Goal: Task Accomplishment & Management: Use online tool/utility

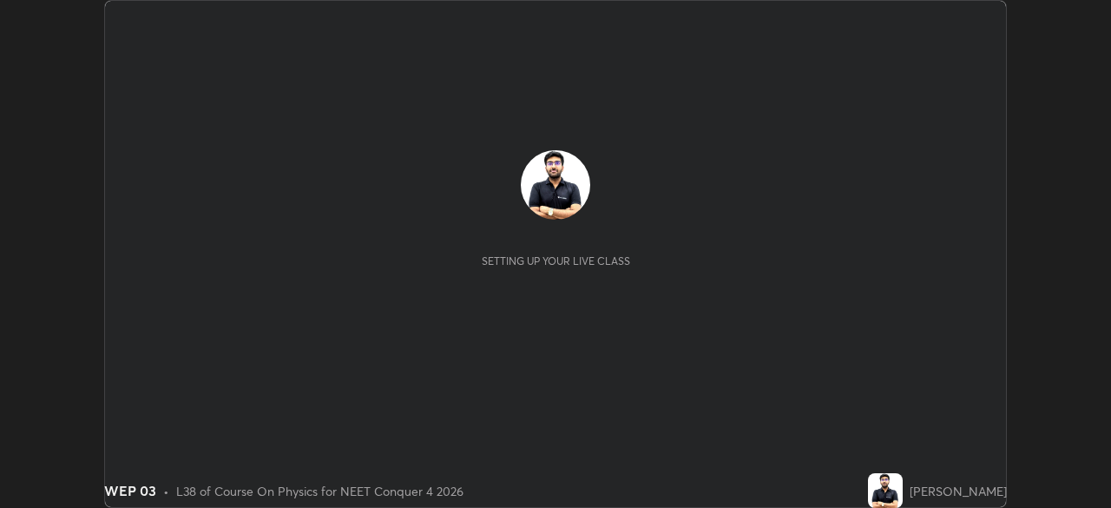
scroll to position [508, 1110]
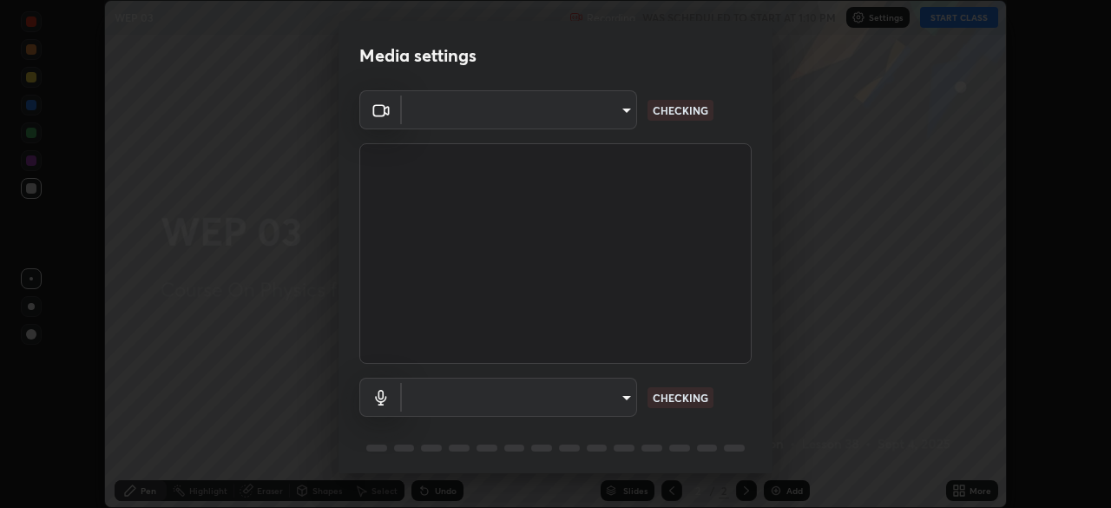
type input "f9c9e40c1fdfe5ebbc4e1433fe736b883486ebc84e0c1da292a4ca4c1bdb3432"
type input "default"
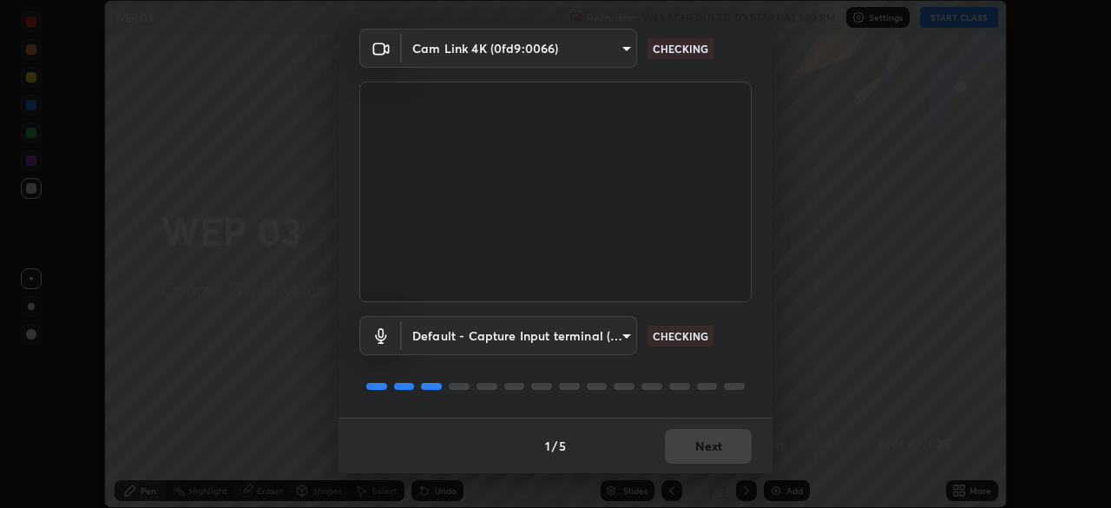
click at [721, 468] on div "1 / 5 Next" at bounding box center [555, 445] width 434 height 56
click at [712, 460] on div "1 / 5 Next" at bounding box center [555, 445] width 434 height 56
click at [712, 451] on button "Next" at bounding box center [708, 446] width 87 height 35
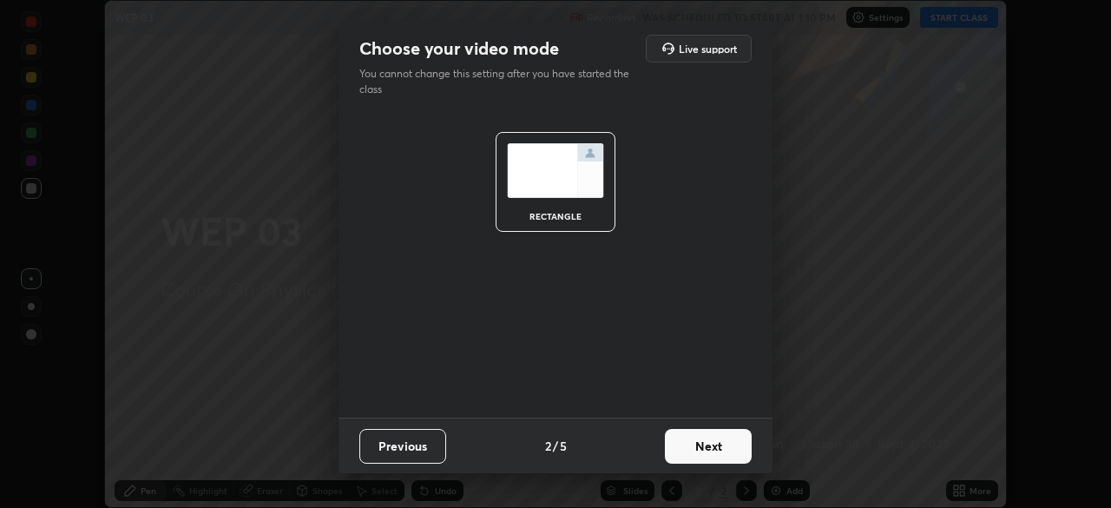
scroll to position [0, 0]
click at [712, 451] on button "Next" at bounding box center [708, 446] width 87 height 35
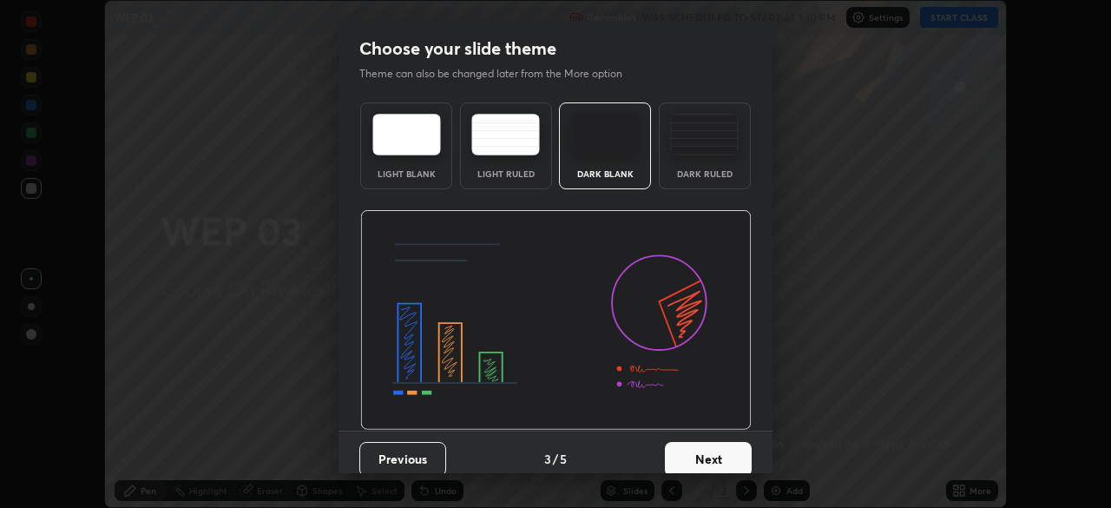
click at [712, 451] on button "Next" at bounding box center [708, 459] width 87 height 35
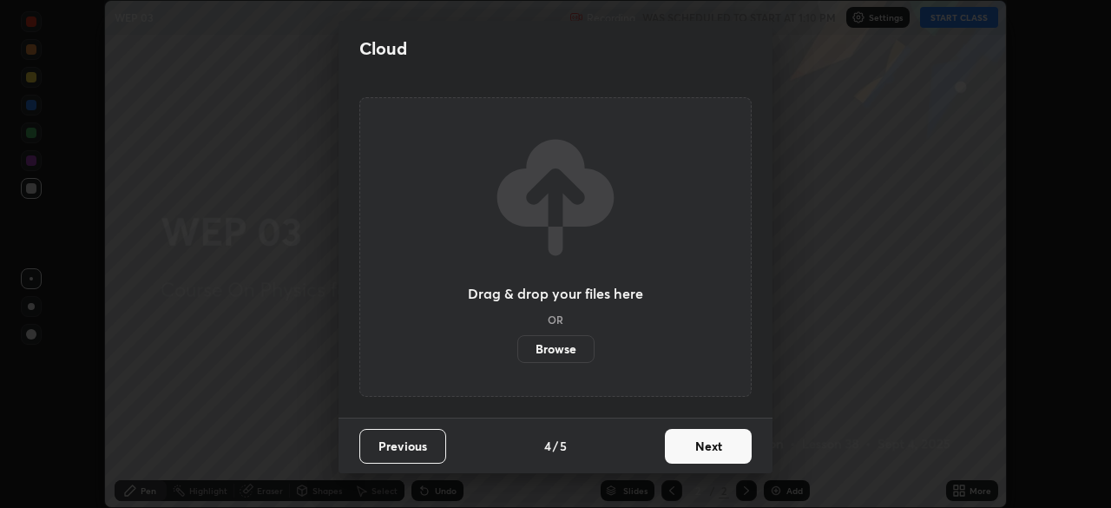
click at [704, 448] on button "Next" at bounding box center [708, 446] width 87 height 35
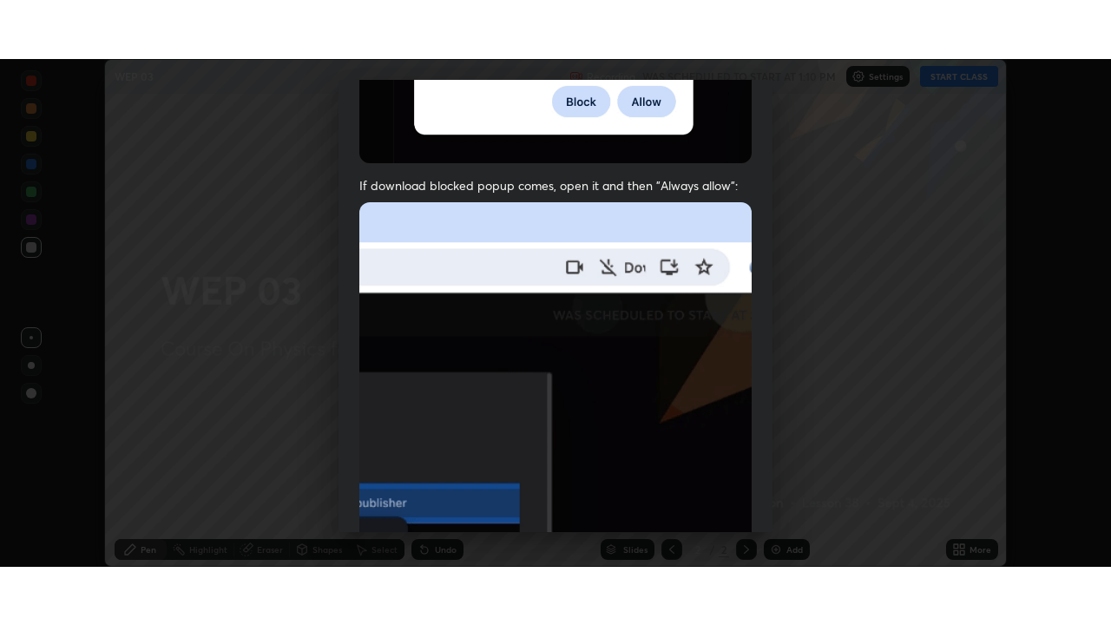
scroll to position [416, 0]
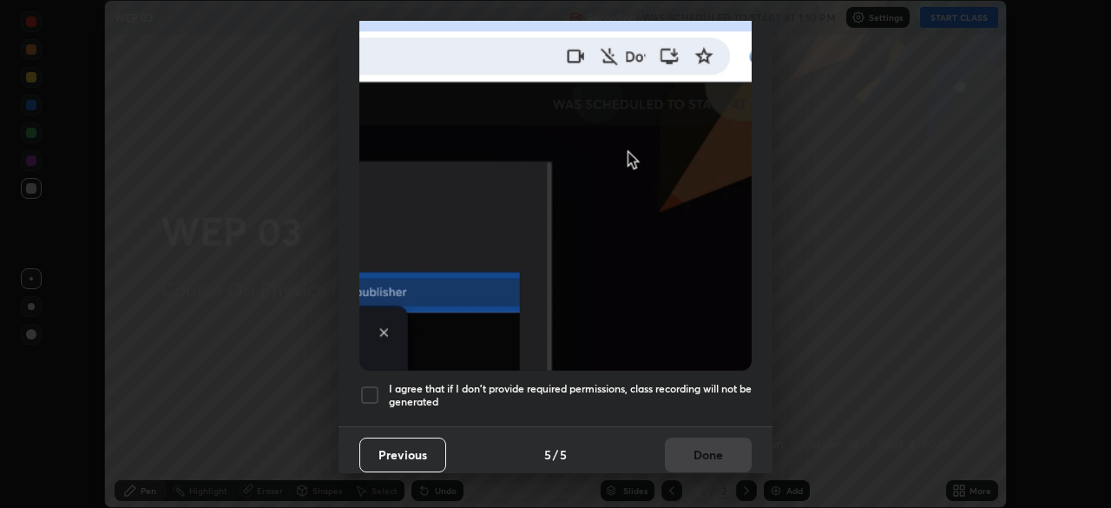
click at [373, 392] on div at bounding box center [369, 394] width 21 height 21
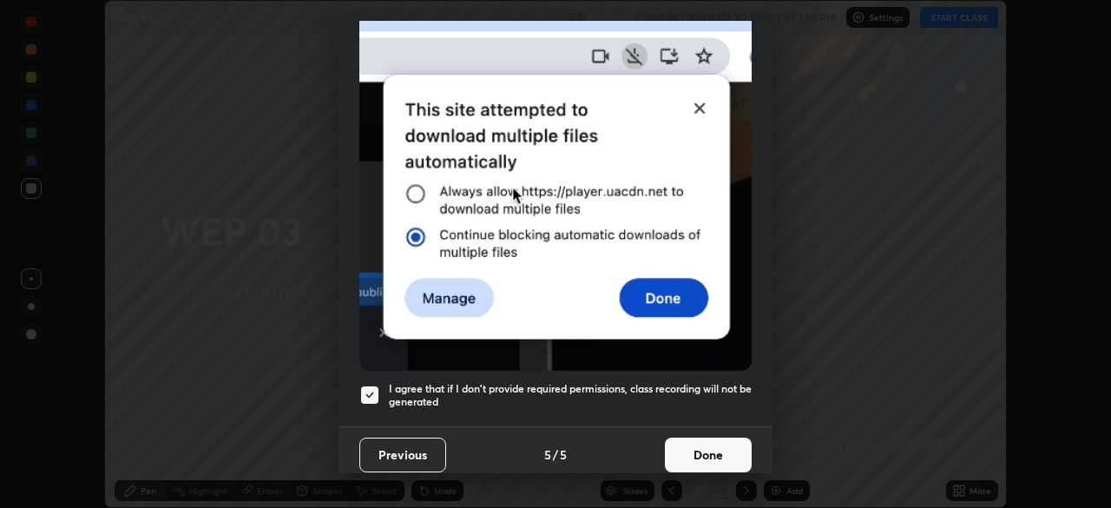
click at [710, 451] on button "Done" at bounding box center [708, 454] width 87 height 35
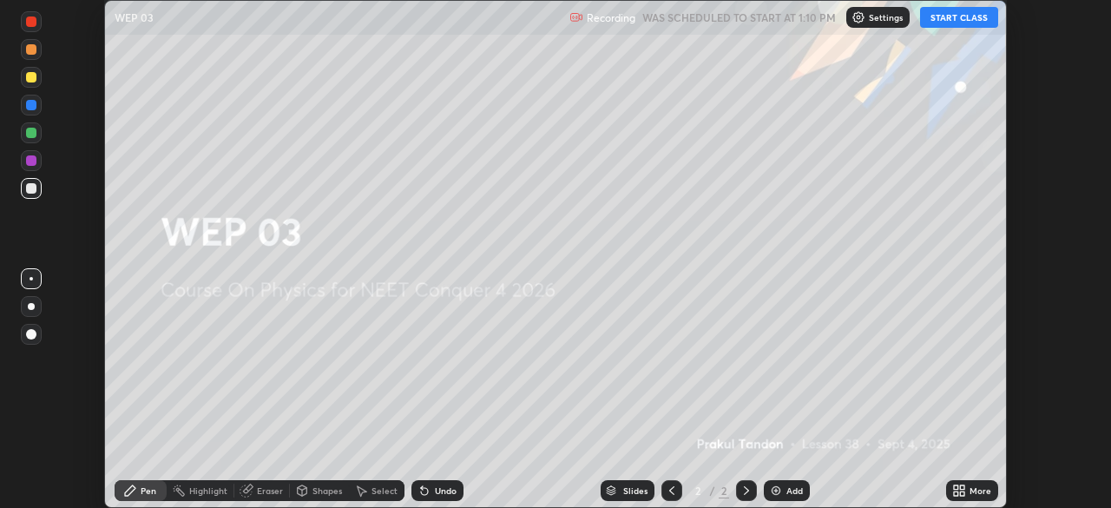
click at [962, 19] on button "START CLASS" at bounding box center [959, 17] width 78 height 21
click at [963, 490] on icon at bounding box center [959, 490] width 14 height 14
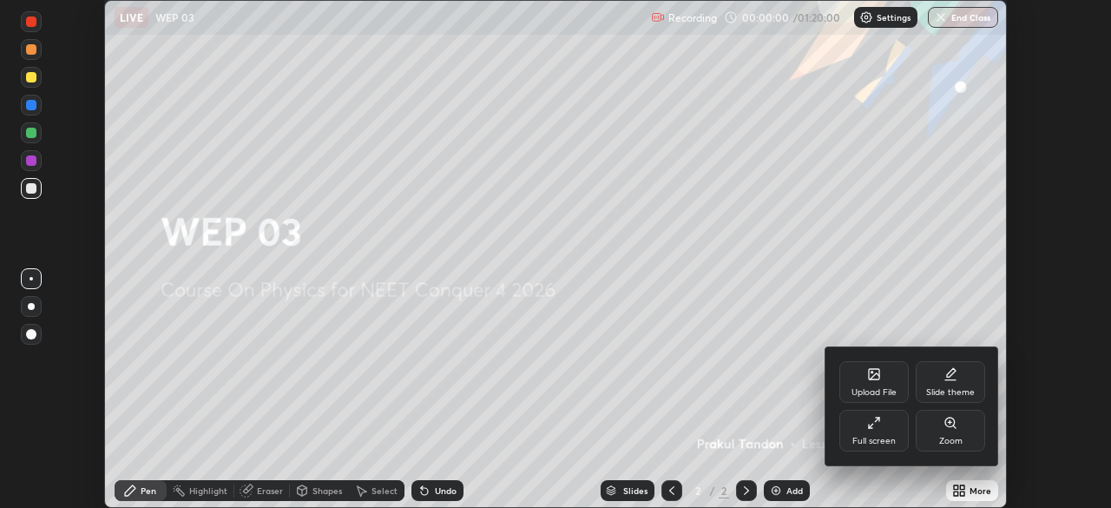
click at [877, 441] on div "Full screen" at bounding box center [873, 441] width 43 height 9
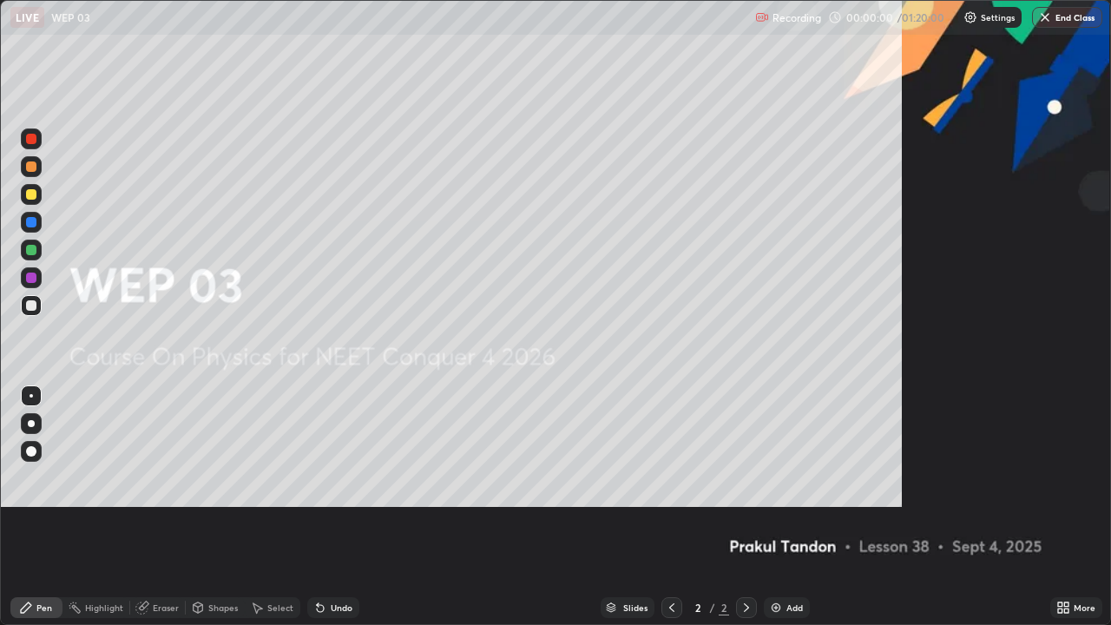
scroll to position [625, 1111]
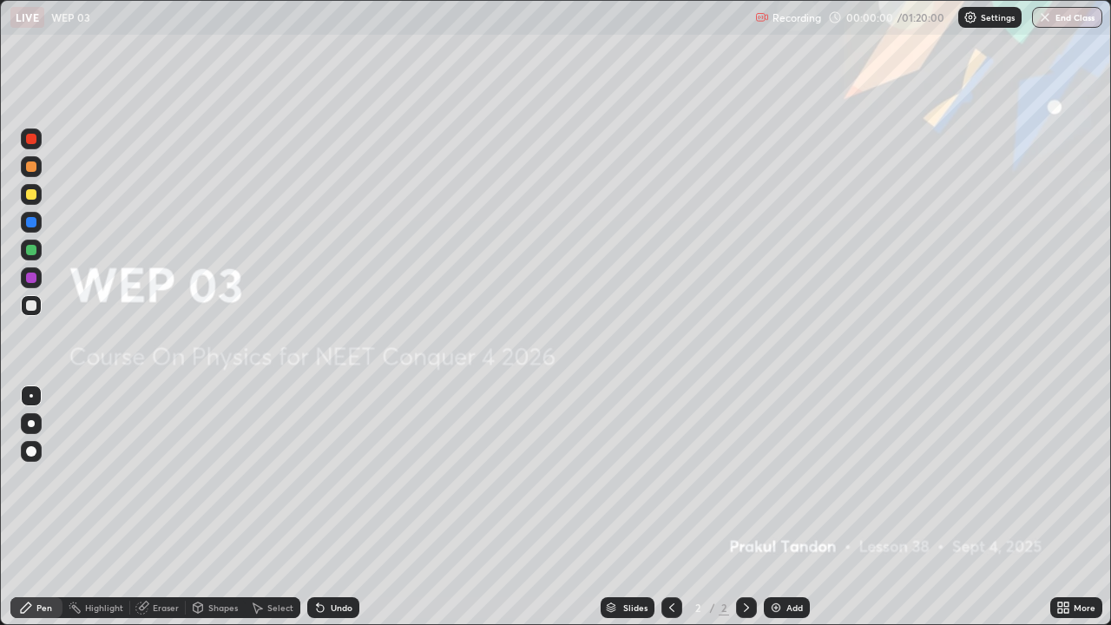
click at [787, 507] on div "Add" at bounding box center [787, 607] width 46 height 21
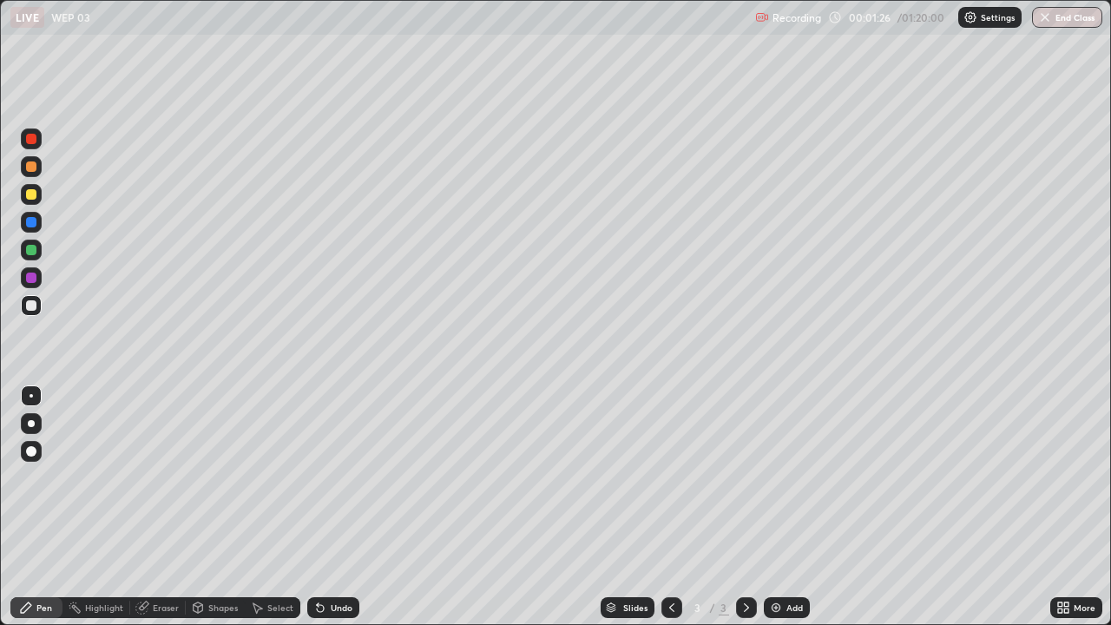
click at [339, 507] on div "Undo" at bounding box center [342, 607] width 22 height 9
click at [337, 507] on div "Undo" at bounding box center [342, 607] width 22 height 9
click at [35, 191] on div at bounding box center [31, 194] width 10 height 10
click at [352, 507] on div "Undo" at bounding box center [333, 607] width 52 height 21
click at [350, 507] on div "Undo" at bounding box center [333, 607] width 52 height 21
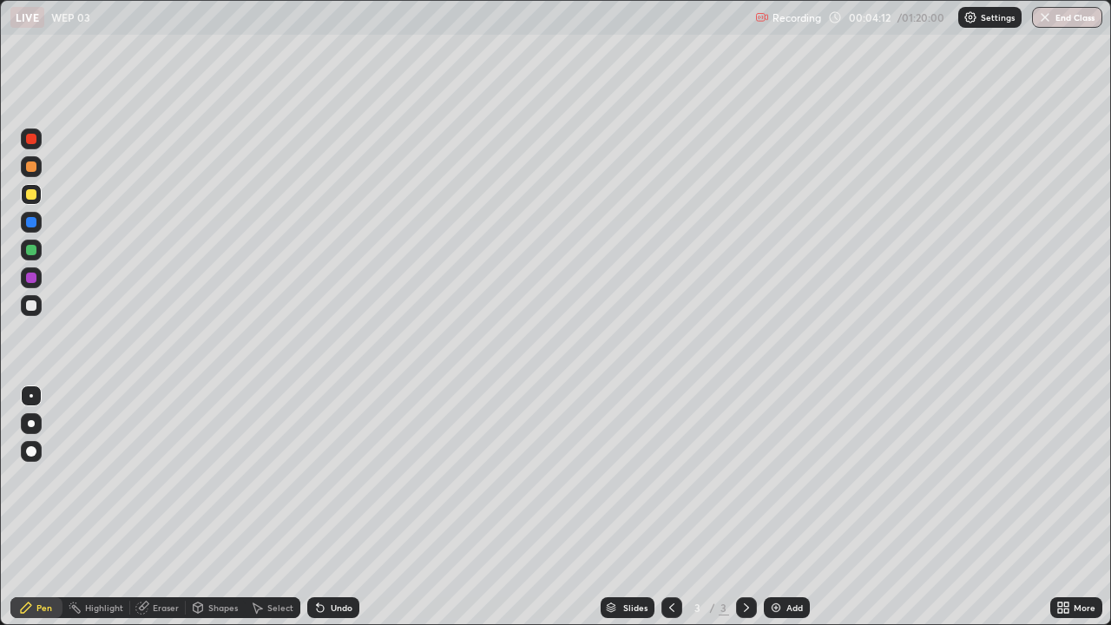
click at [343, 507] on div "Undo" at bounding box center [333, 607] width 52 height 21
click at [343, 507] on div "Undo" at bounding box center [342, 607] width 22 height 9
click at [342, 507] on div "Undo" at bounding box center [342, 607] width 22 height 9
click at [319, 507] on div "Undo" at bounding box center [333, 607] width 52 height 21
click at [317, 507] on icon at bounding box center [320, 608] width 7 height 7
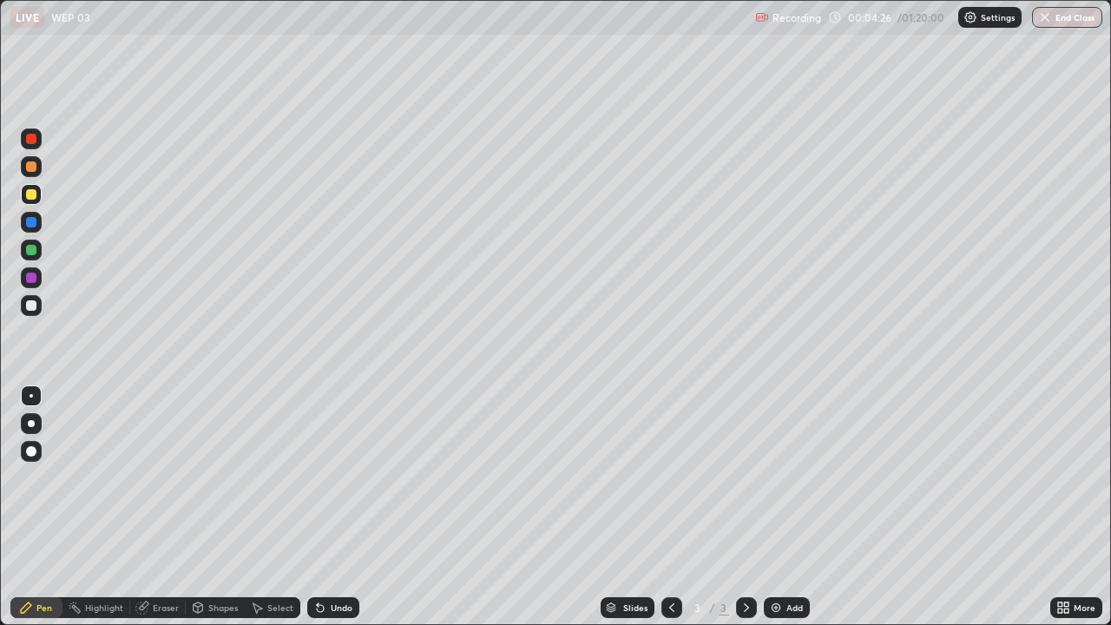
click at [313, 507] on icon at bounding box center [320, 608] width 14 height 14
click at [340, 507] on div "Undo" at bounding box center [342, 607] width 22 height 9
click at [35, 299] on div at bounding box center [31, 305] width 21 height 21
click at [792, 507] on div "Add" at bounding box center [794, 607] width 16 height 9
click at [324, 507] on icon at bounding box center [320, 608] width 14 height 14
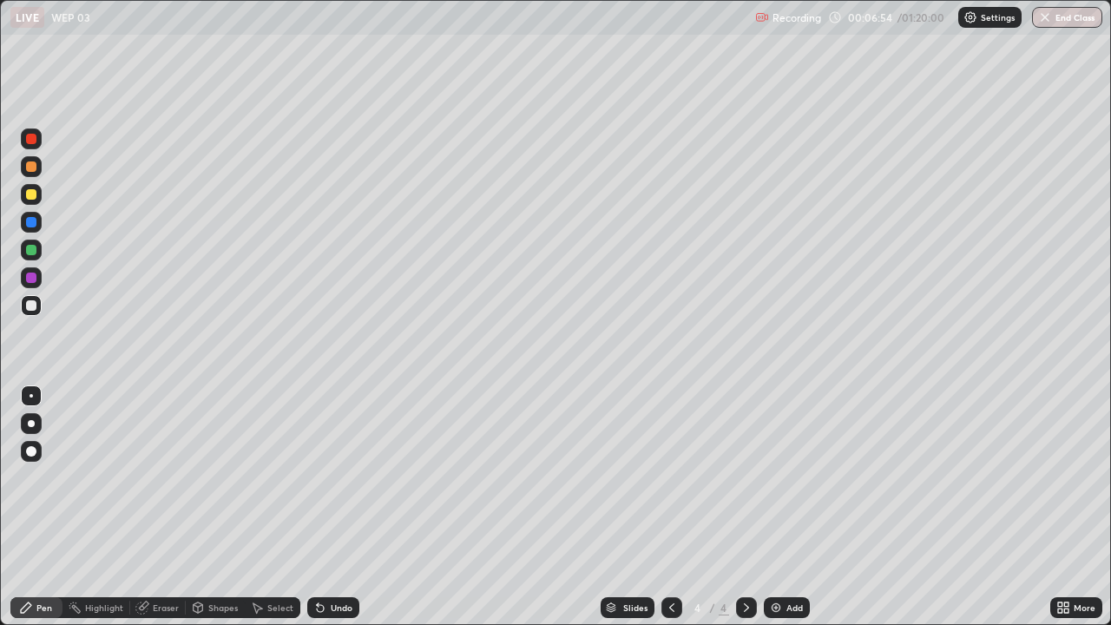
click at [338, 507] on div "Undo" at bounding box center [342, 607] width 22 height 9
click at [336, 507] on div "Undo" at bounding box center [342, 607] width 22 height 9
click at [40, 195] on div at bounding box center [31, 194] width 21 height 21
click at [32, 307] on div at bounding box center [31, 305] width 10 height 10
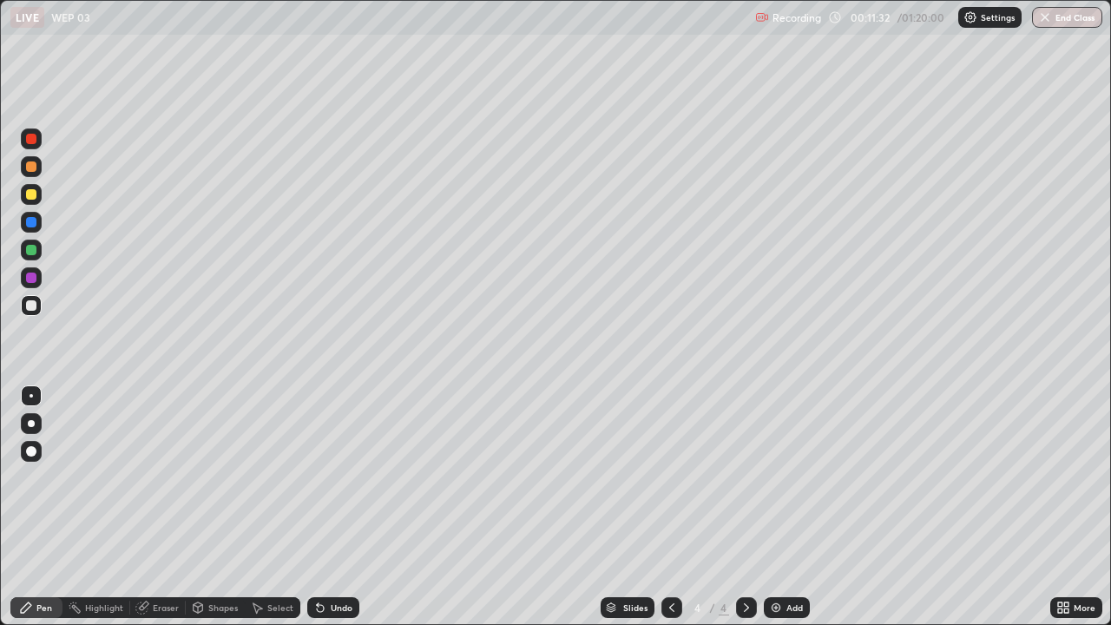
click at [791, 507] on div "Add" at bounding box center [787, 607] width 46 height 21
click at [30, 197] on div at bounding box center [31, 194] width 10 height 10
click at [37, 308] on div at bounding box center [31, 305] width 21 height 21
click at [32, 194] on div at bounding box center [31, 194] width 10 height 10
click at [343, 507] on div "Undo" at bounding box center [333, 607] width 52 height 21
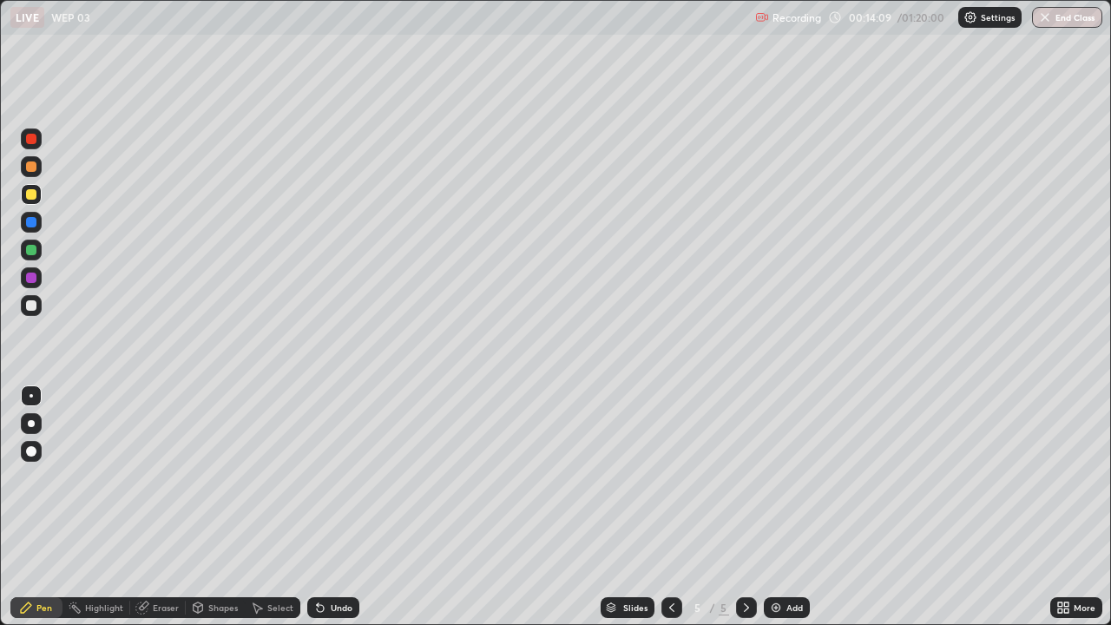
click at [329, 507] on div "Undo" at bounding box center [333, 607] width 52 height 21
click at [331, 507] on div "Undo" at bounding box center [342, 607] width 22 height 9
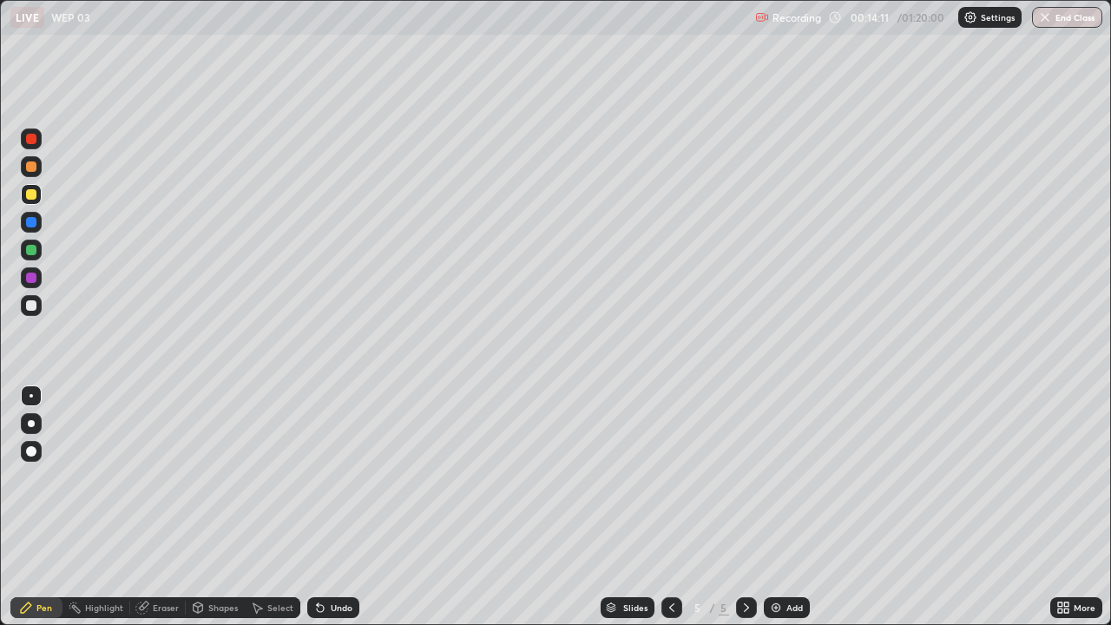
click at [329, 507] on div "Undo" at bounding box center [333, 607] width 52 height 21
click at [326, 507] on div "Undo" at bounding box center [333, 607] width 52 height 21
click at [353, 507] on div "Undo" at bounding box center [333, 607] width 52 height 21
click at [341, 507] on div "Undo" at bounding box center [342, 607] width 22 height 9
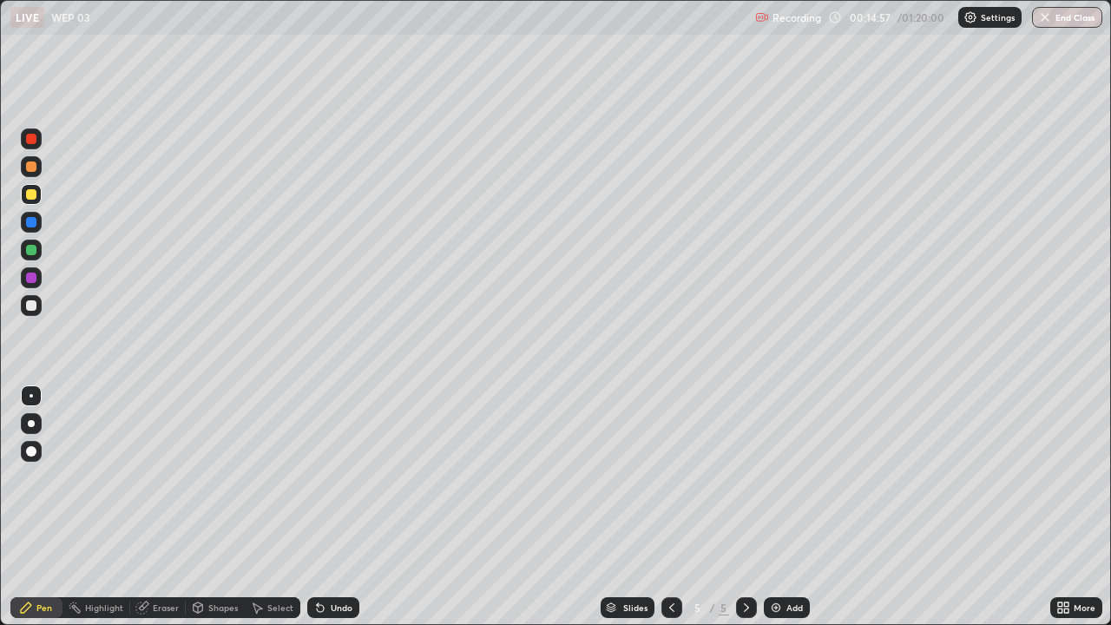
click at [333, 507] on div "Undo" at bounding box center [333, 607] width 52 height 21
click at [331, 507] on div "Undo" at bounding box center [342, 607] width 22 height 9
click at [335, 507] on div "Undo" at bounding box center [333, 607] width 52 height 21
click at [332, 507] on div "Undo" at bounding box center [342, 607] width 22 height 9
click at [38, 307] on div at bounding box center [31, 305] width 21 height 21
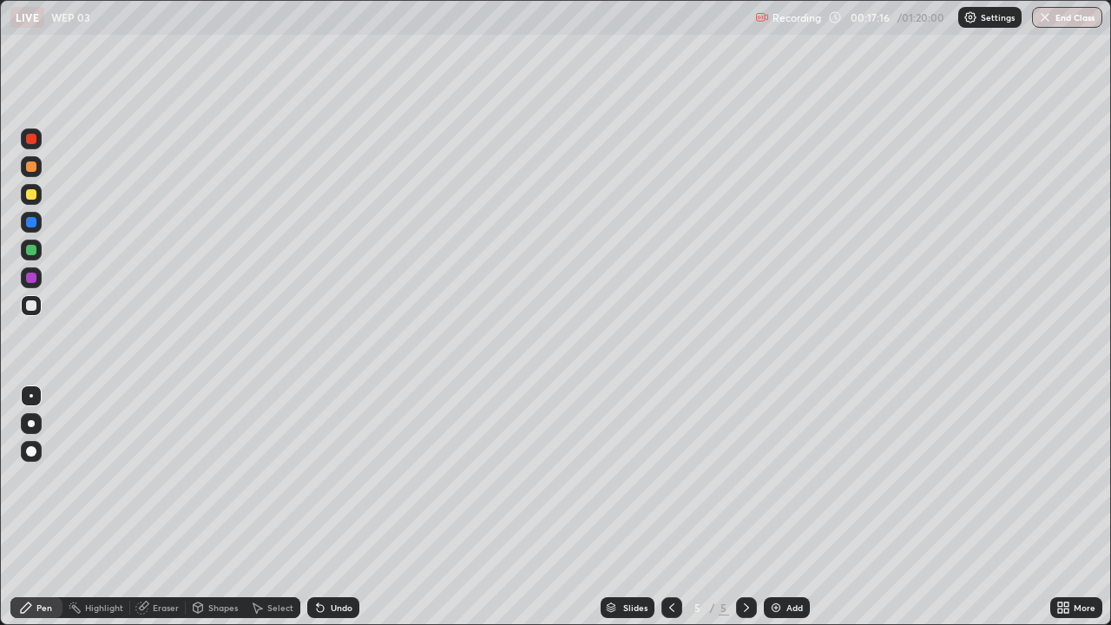
click at [800, 507] on div "Add" at bounding box center [787, 607] width 46 height 21
click at [671, 507] on div at bounding box center [671, 607] width 21 height 21
click at [745, 507] on icon at bounding box center [746, 608] width 14 height 14
click at [323, 507] on icon at bounding box center [320, 608] width 14 height 14
click at [141, 507] on icon at bounding box center [141, 607] width 11 height 11
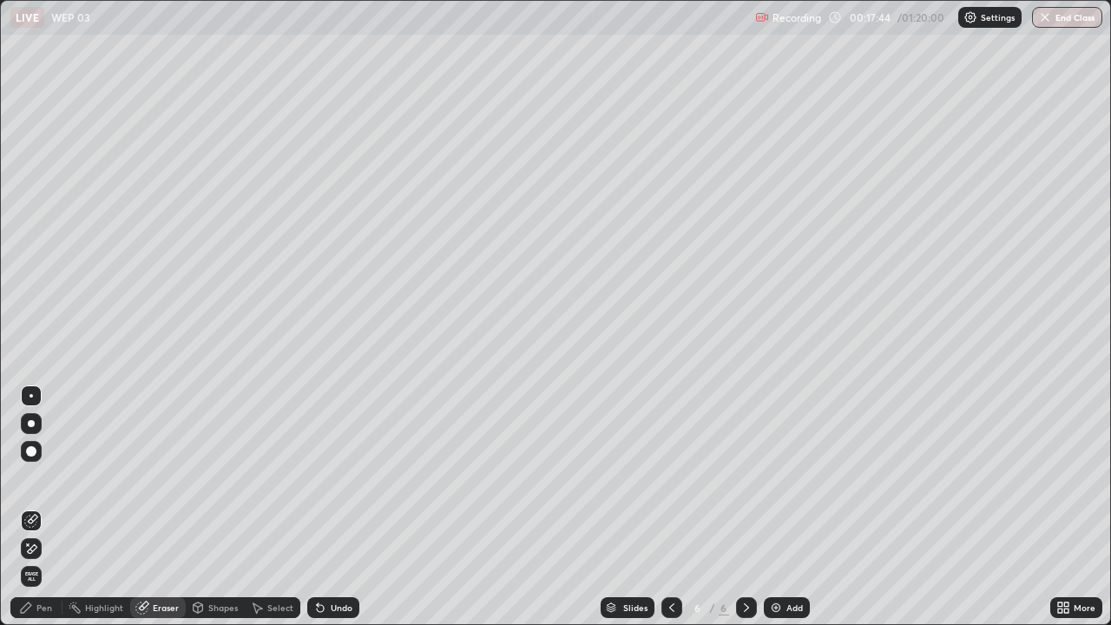
click at [30, 507] on icon at bounding box center [26, 608] width 14 height 14
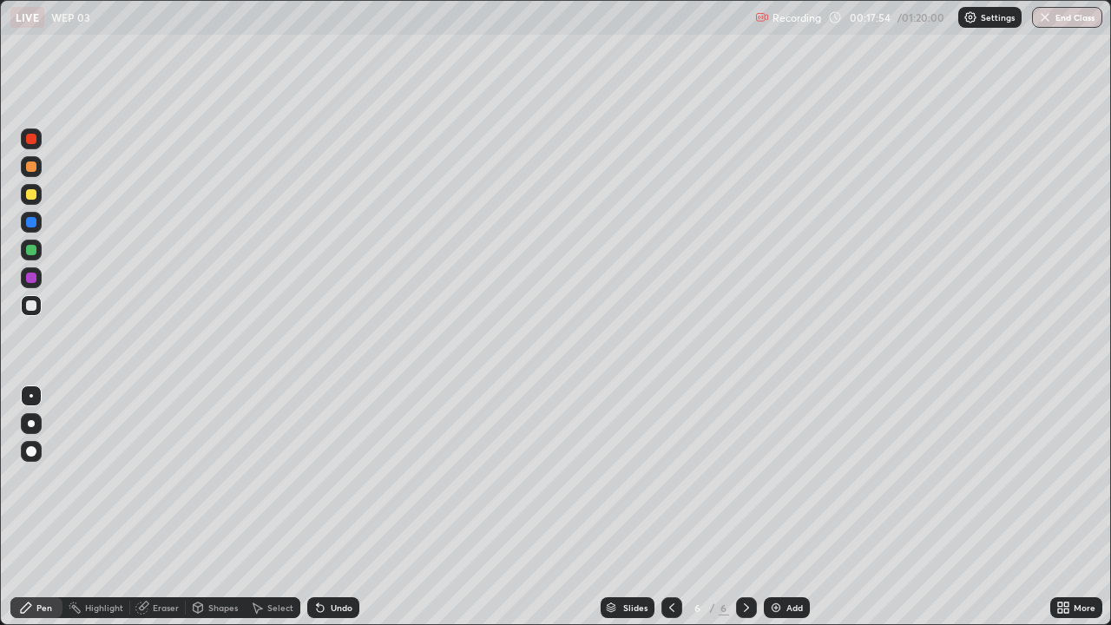
click at [342, 507] on div "Undo" at bounding box center [342, 607] width 22 height 9
click at [160, 507] on div "Eraser" at bounding box center [166, 607] width 26 height 9
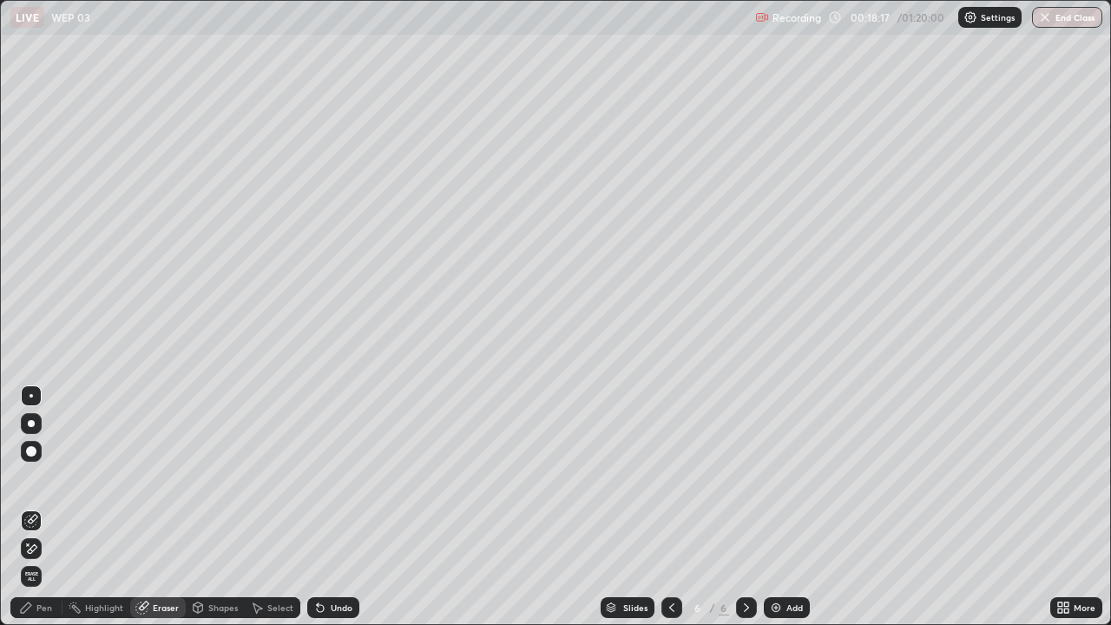
click at [32, 507] on icon at bounding box center [26, 608] width 14 height 14
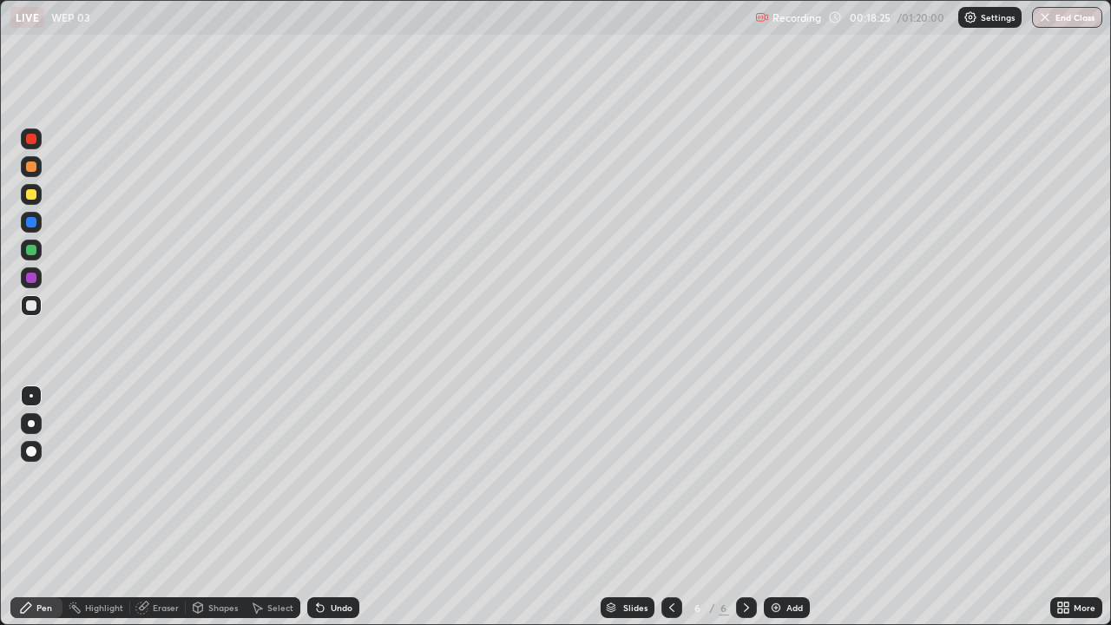
click at [163, 507] on div "Eraser" at bounding box center [166, 607] width 26 height 9
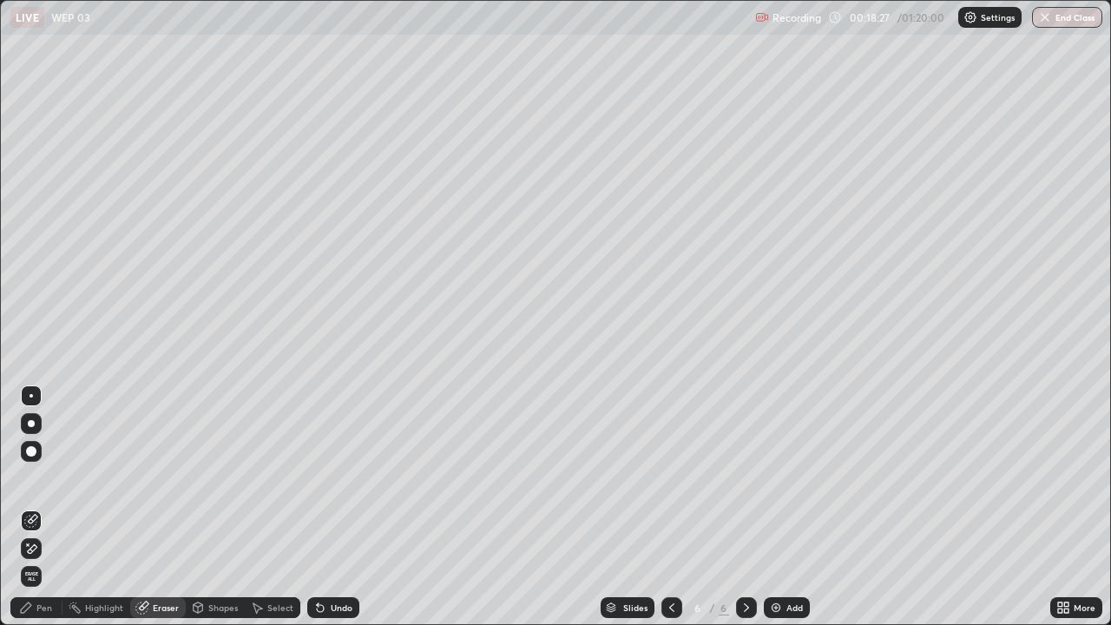
click at [30, 507] on icon at bounding box center [26, 608] width 14 height 14
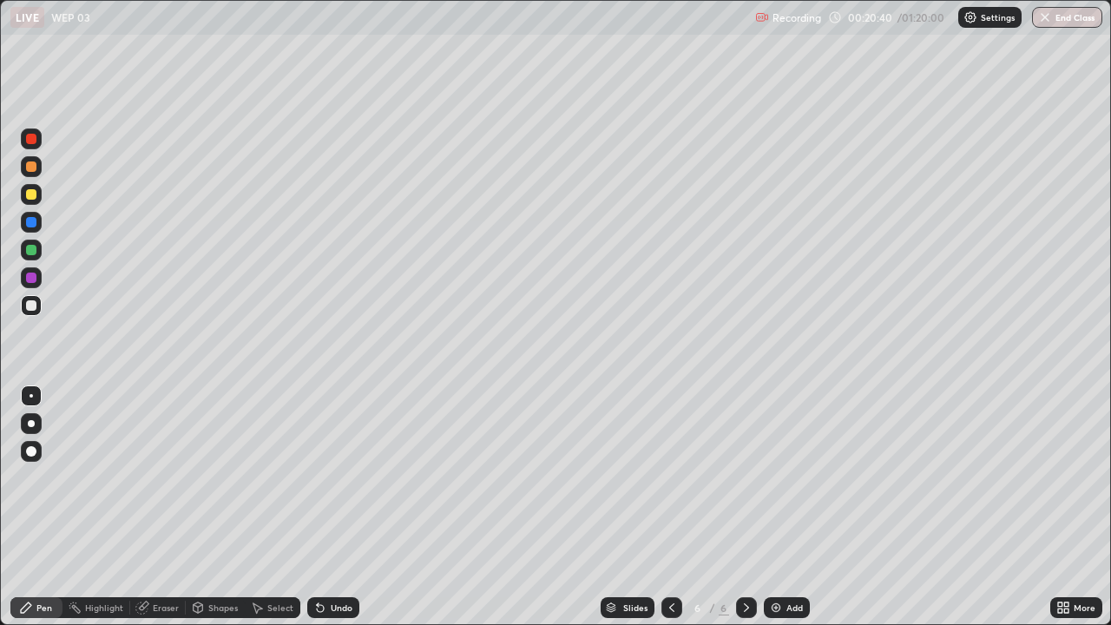
click at [332, 507] on div "Undo" at bounding box center [342, 607] width 22 height 9
click at [332, 507] on div "Undo" at bounding box center [333, 607] width 52 height 21
click at [337, 507] on div "Undo" at bounding box center [342, 607] width 22 height 9
click at [331, 507] on div "Undo" at bounding box center [342, 607] width 22 height 9
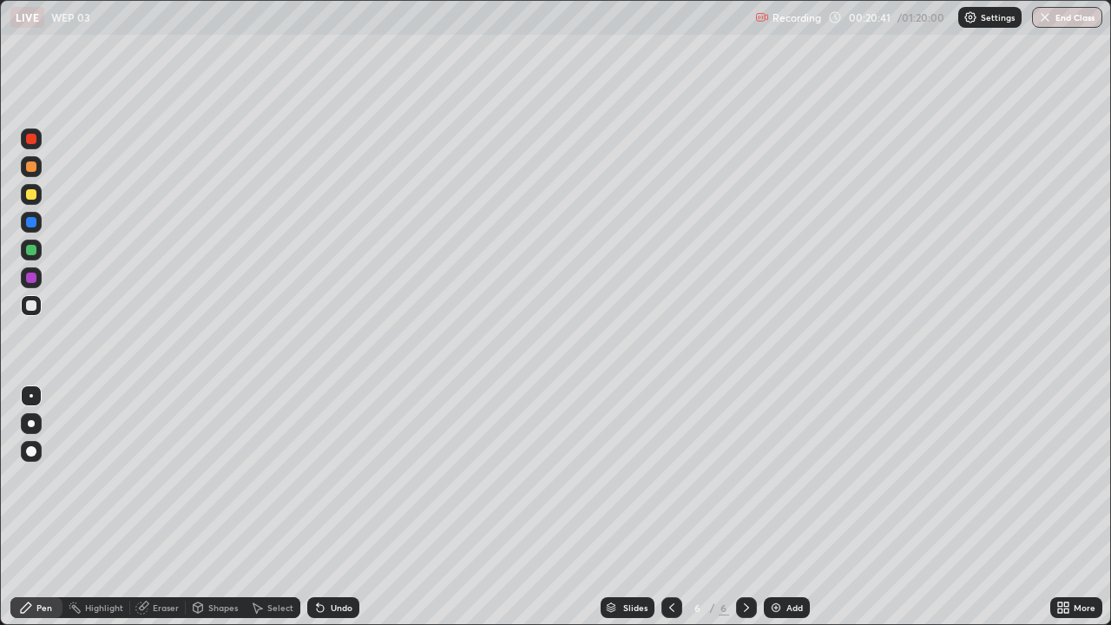
click at [332, 507] on div "Undo" at bounding box center [342, 607] width 22 height 9
click at [331, 507] on div "Undo" at bounding box center [342, 607] width 22 height 9
click at [36, 195] on div at bounding box center [31, 194] width 10 height 10
click at [325, 507] on div "Undo" at bounding box center [333, 607] width 52 height 21
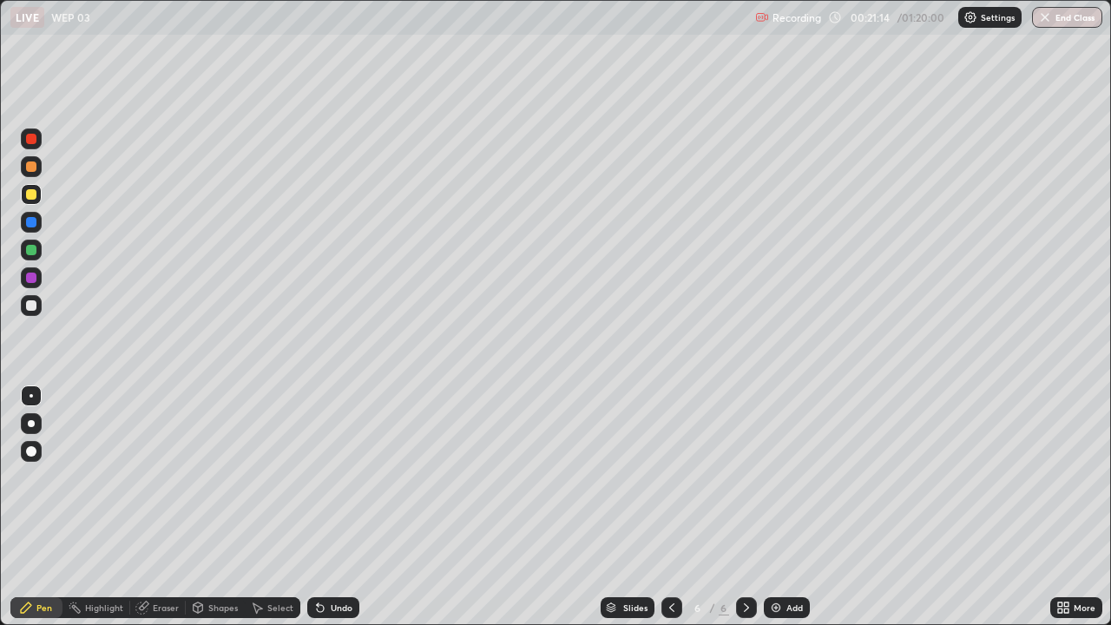
click at [334, 507] on div "Undo" at bounding box center [342, 607] width 22 height 9
click at [337, 507] on div "Undo" at bounding box center [342, 607] width 22 height 9
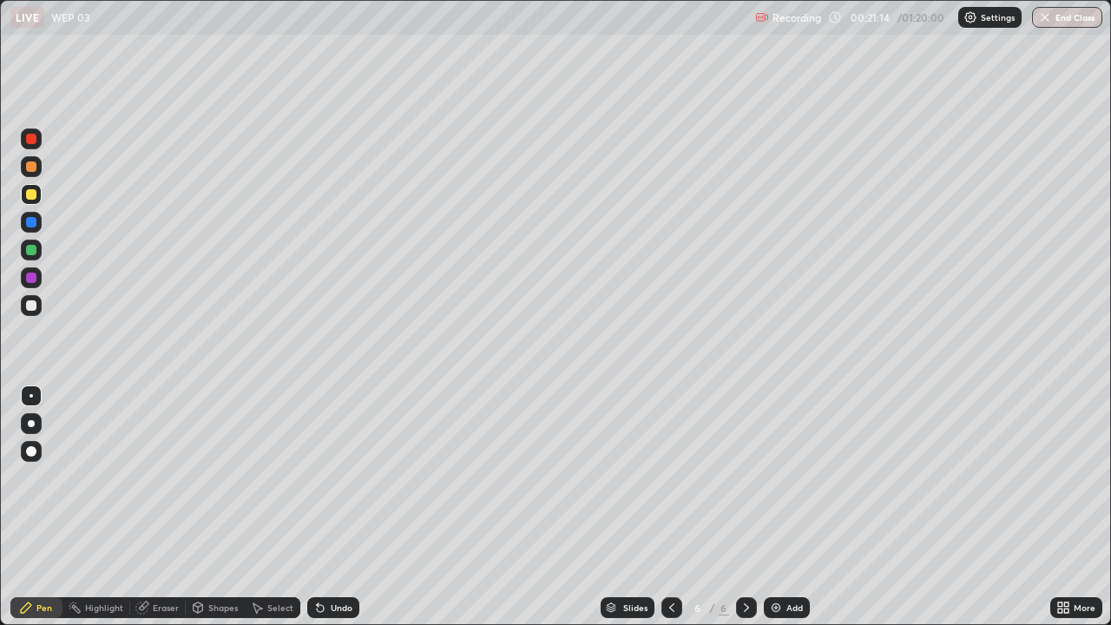
click at [339, 507] on div "Undo" at bounding box center [342, 607] width 22 height 9
click at [343, 507] on div "Undo" at bounding box center [342, 607] width 22 height 9
click at [339, 507] on div "Undo" at bounding box center [342, 607] width 22 height 9
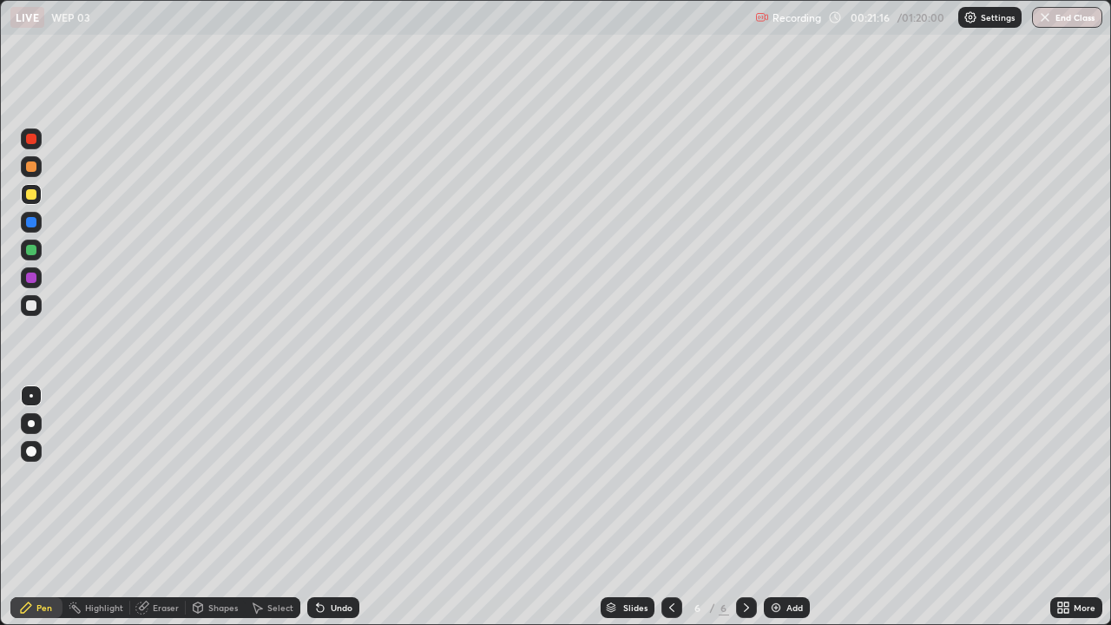
click at [336, 507] on div "Undo" at bounding box center [333, 607] width 52 height 21
click at [334, 507] on div "Undo" at bounding box center [333, 607] width 52 height 21
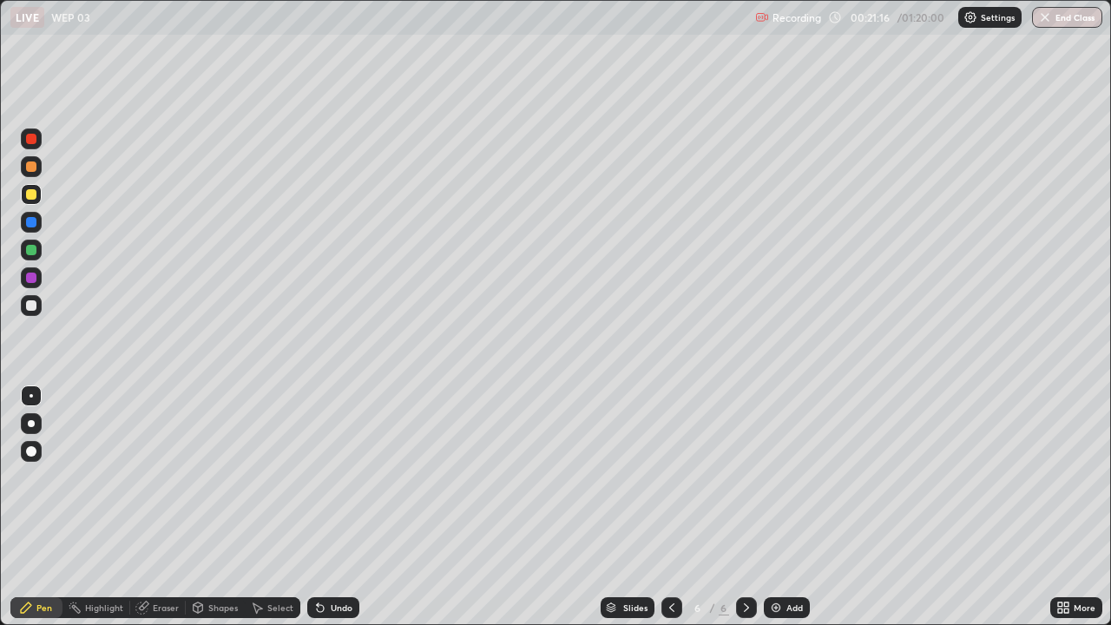
click at [334, 507] on div "Undo" at bounding box center [333, 607] width 52 height 21
click at [343, 507] on div "Undo" at bounding box center [333, 607] width 52 height 21
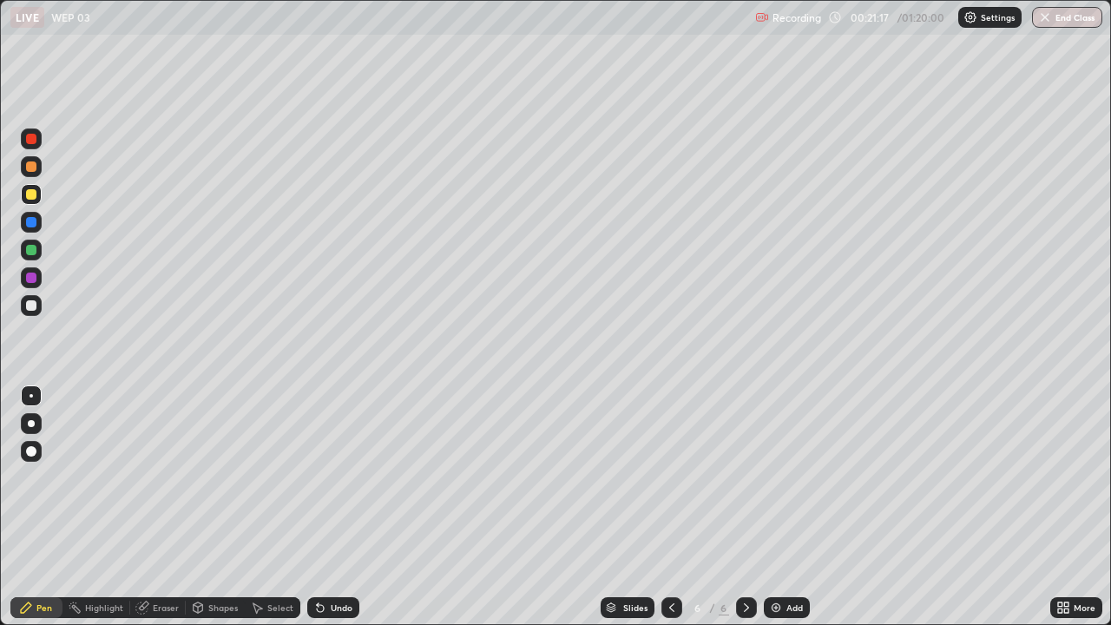
click at [343, 507] on div "Undo" at bounding box center [333, 607] width 52 height 21
click at [340, 507] on div "Undo" at bounding box center [333, 607] width 52 height 21
click at [327, 507] on div "Undo" at bounding box center [333, 607] width 52 height 21
click at [336, 507] on div "Undo" at bounding box center [333, 607] width 52 height 21
click at [34, 198] on div at bounding box center [31, 194] width 10 height 10
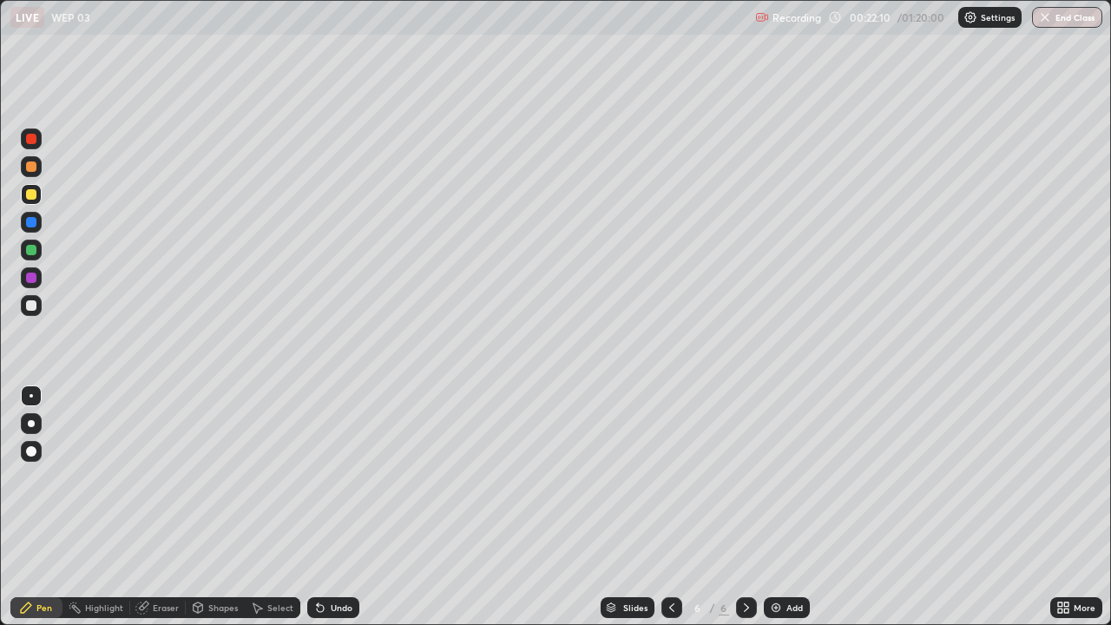
click at [331, 507] on div "Undo" at bounding box center [342, 607] width 22 height 9
click at [31, 165] on div at bounding box center [31, 166] width 10 height 10
click at [39, 310] on div at bounding box center [31, 305] width 21 height 21
click at [794, 507] on div "Add" at bounding box center [787, 607] width 46 height 21
click at [331, 507] on div "Undo" at bounding box center [342, 607] width 22 height 9
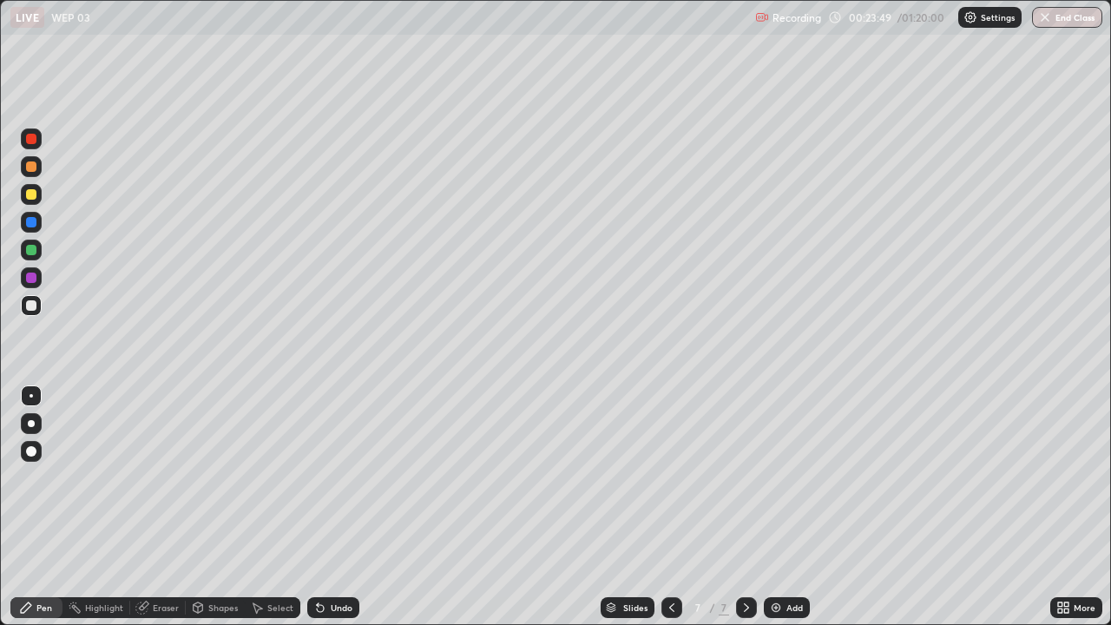
click at [330, 507] on div "Undo" at bounding box center [333, 607] width 52 height 21
click at [346, 507] on div "Undo" at bounding box center [342, 607] width 22 height 9
click at [345, 507] on div "Undo" at bounding box center [342, 607] width 22 height 9
click at [328, 507] on div "Undo" at bounding box center [333, 607] width 52 height 21
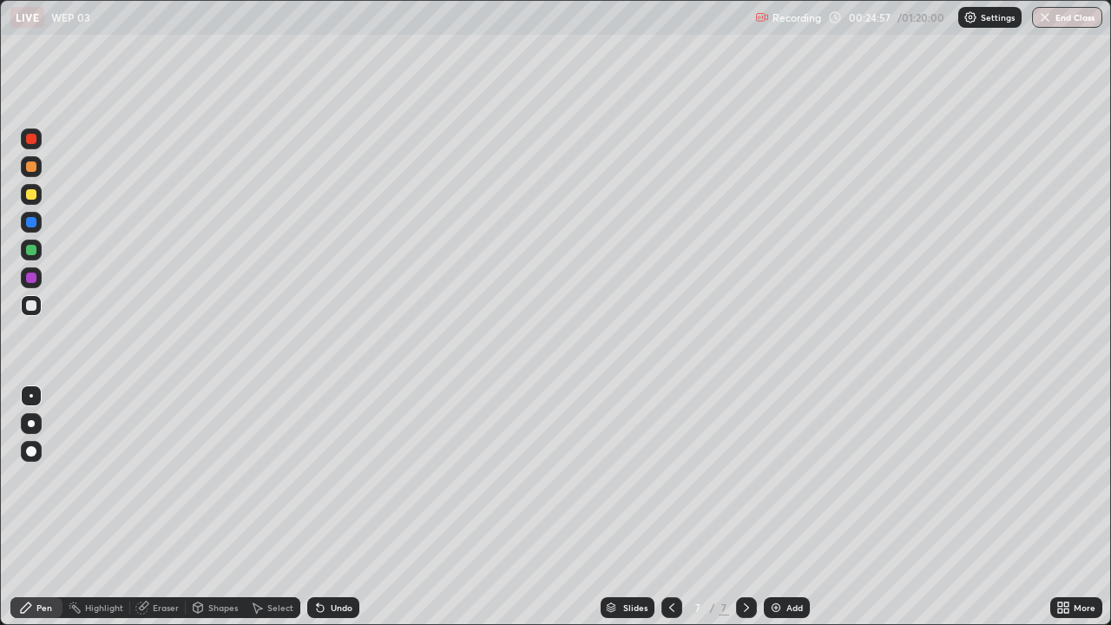
click at [331, 507] on div "Undo" at bounding box center [342, 607] width 22 height 9
click at [326, 507] on div "Undo" at bounding box center [333, 607] width 52 height 21
click at [29, 192] on div at bounding box center [31, 194] width 10 height 10
click at [30, 310] on div at bounding box center [31, 305] width 10 height 10
click at [38, 197] on div at bounding box center [31, 194] width 21 height 21
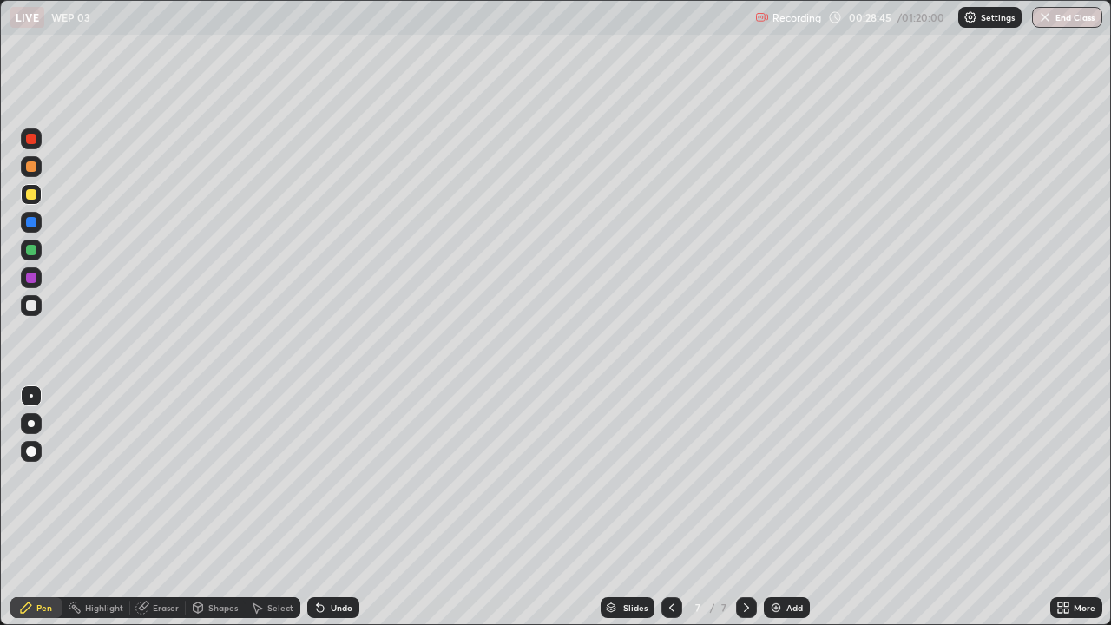
click at [342, 507] on div "Undo" at bounding box center [342, 607] width 22 height 9
click at [333, 507] on div "Undo" at bounding box center [342, 607] width 22 height 9
click at [326, 507] on div "Undo" at bounding box center [333, 607] width 52 height 21
click at [318, 507] on icon at bounding box center [320, 608] width 14 height 14
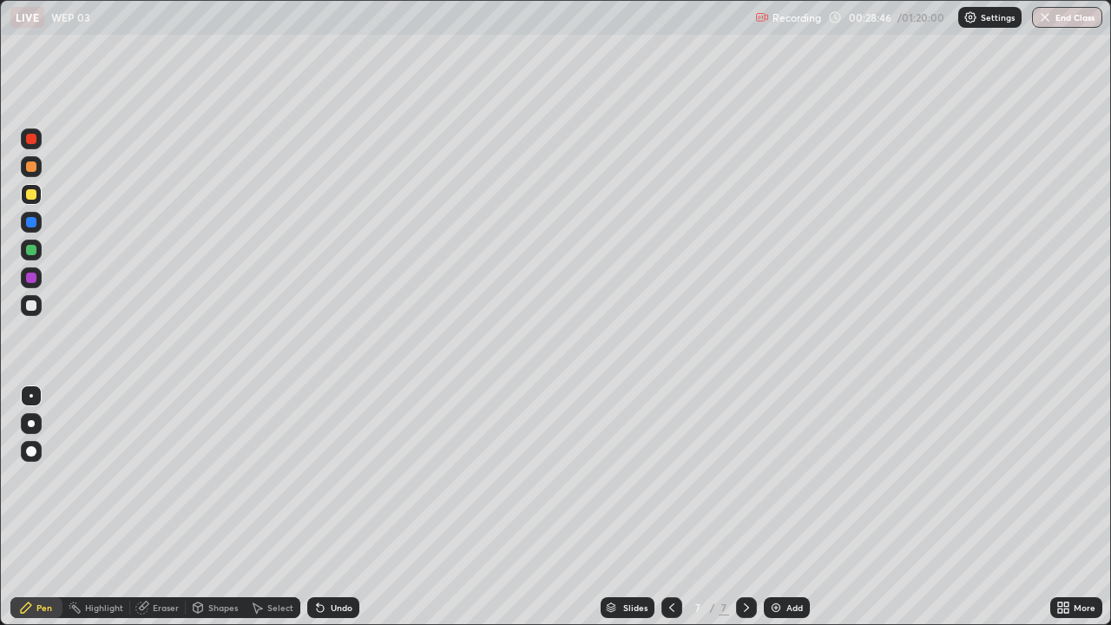
click at [313, 507] on div "Undo" at bounding box center [333, 607] width 52 height 21
click at [319, 507] on div "Undo" at bounding box center [333, 607] width 52 height 21
click at [30, 315] on div at bounding box center [31, 305] width 21 height 21
click at [774, 507] on div "Add" at bounding box center [787, 607] width 46 height 21
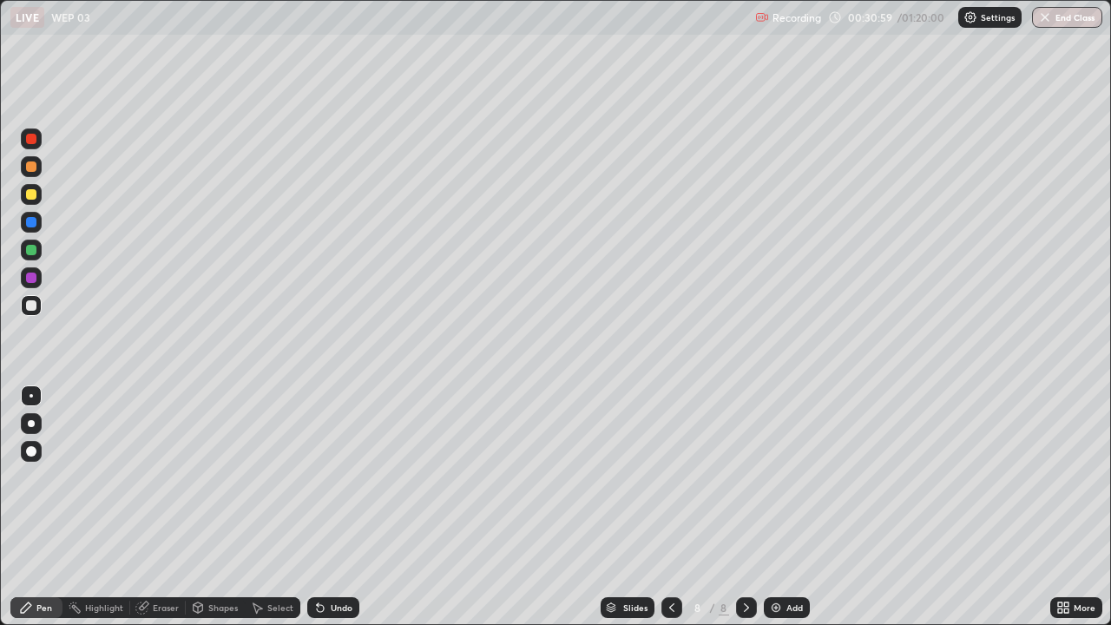
click at [34, 199] on div at bounding box center [31, 194] width 10 height 10
click at [312, 507] on div "Undo" at bounding box center [333, 607] width 52 height 21
click at [322, 507] on div "Undo" at bounding box center [333, 607] width 52 height 21
click at [338, 507] on div "Undo" at bounding box center [333, 607] width 52 height 21
click at [326, 507] on div "Undo" at bounding box center [333, 607] width 52 height 21
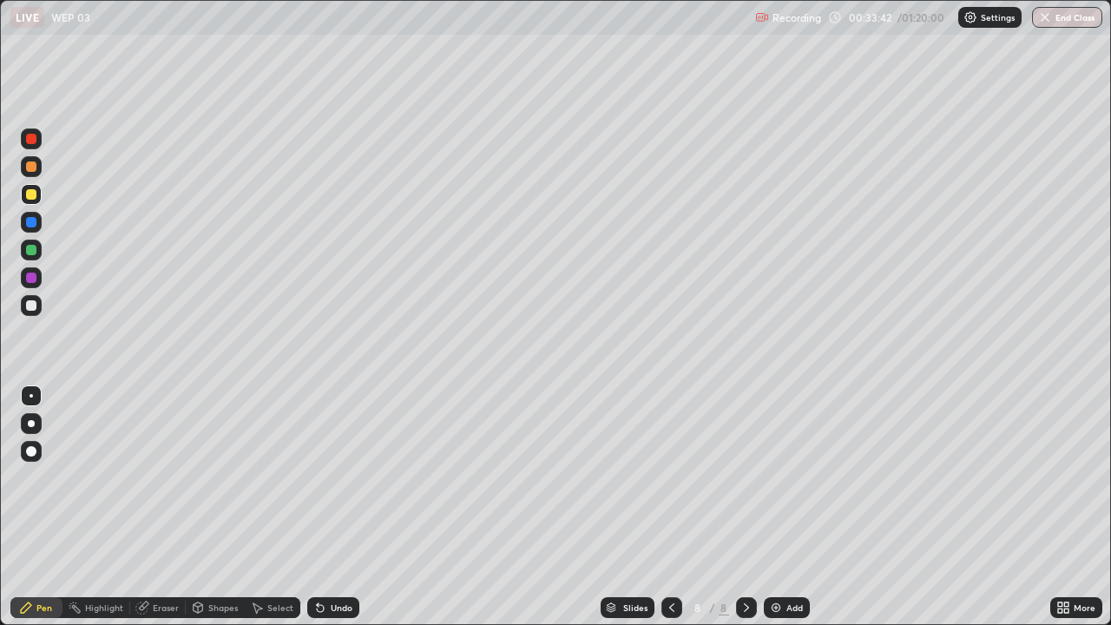
click at [325, 507] on div "Undo" at bounding box center [333, 607] width 52 height 21
click at [770, 507] on div "Add" at bounding box center [787, 607] width 46 height 21
click at [674, 507] on div at bounding box center [671, 607] width 21 height 21
click at [27, 305] on div at bounding box center [31, 305] width 10 height 10
click at [786, 507] on div "Add" at bounding box center [787, 607] width 46 height 21
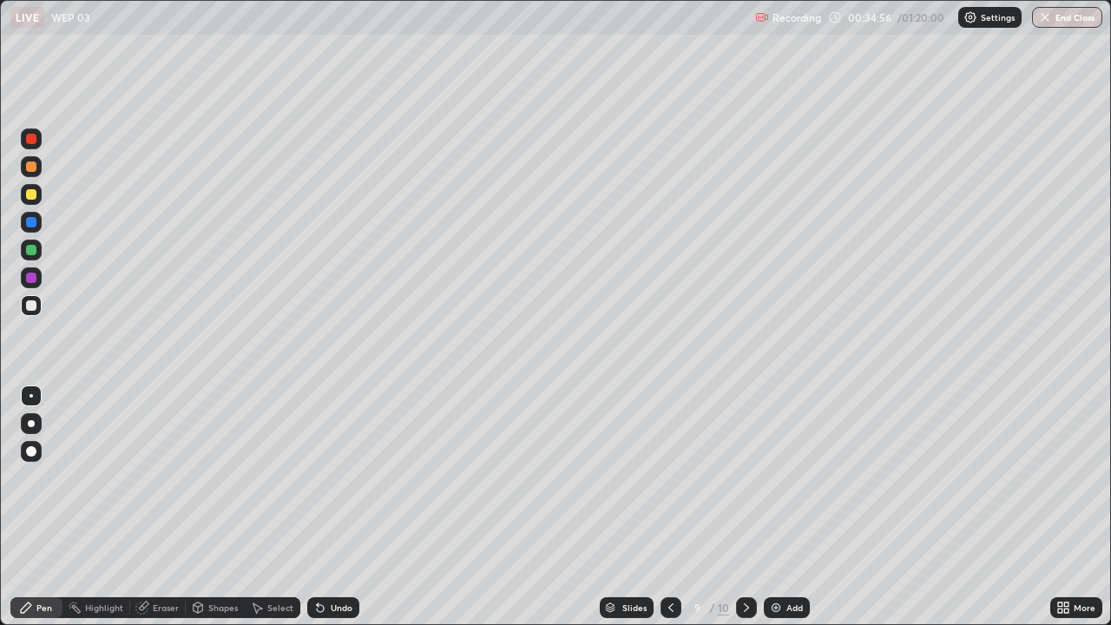
click at [348, 507] on div "Undo" at bounding box center [333, 607] width 52 height 21
click at [154, 507] on div "Eraser" at bounding box center [166, 607] width 26 height 9
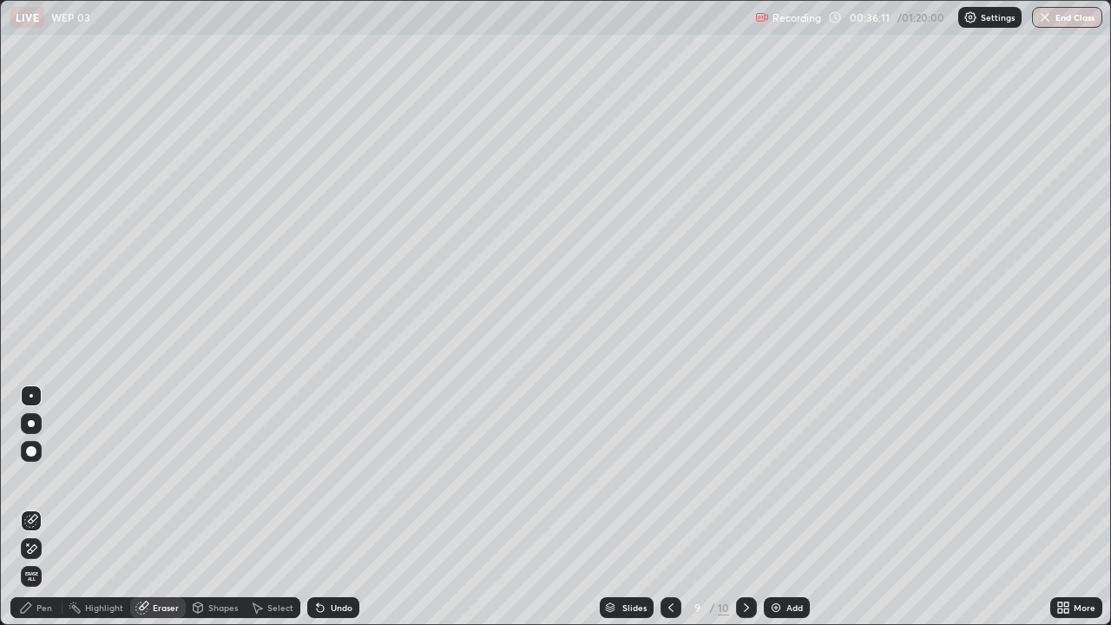
click at [43, 507] on div "Pen" at bounding box center [44, 607] width 16 height 9
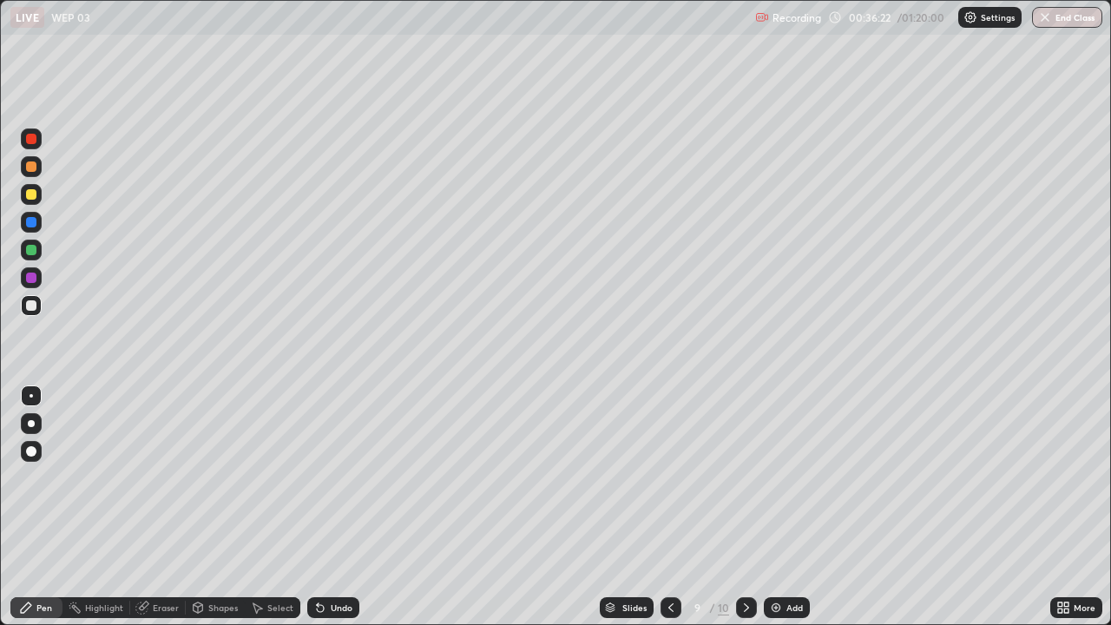
click at [331, 507] on div "Undo" at bounding box center [342, 607] width 22 height 9
click at [38, 192] on div at bounding box center [31, 194] width 21 height 21
click at [348, 507] on div "Undo" at bounding box center [342, 607] width 22 height 9
click at [339, 507] on div "Undo" at bounding box center [342, 607] width 22 height 9
click at [317, 507] on icon at bounding box center [318, 604] width 2 height 2
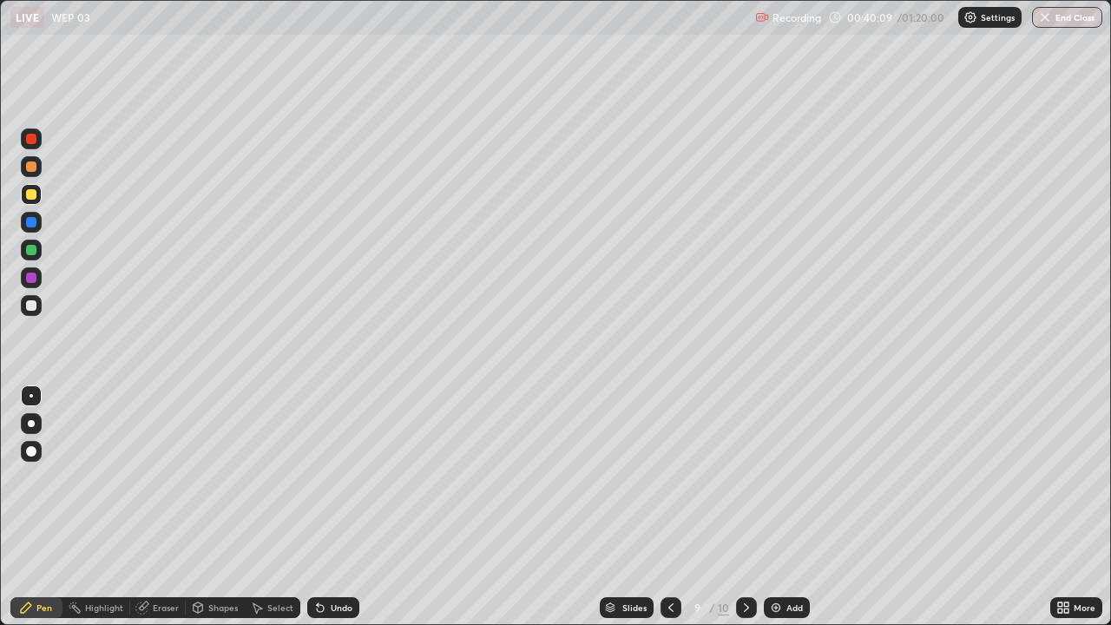
click at [31, 310] on div at bounding box center [31, 305] width 10 height 10
click at [745, 507] on icon at bounding box center [746, 608] width 14 height 14
click at [44, 199] on div at bounding box center [31, 195] width 28 height 28
click at [34, 312] on div at bounding box center [31, 305] width 21 height 21
click at [794, 507] on div "Add" at bounding box center [794, 607] width 16 height 9
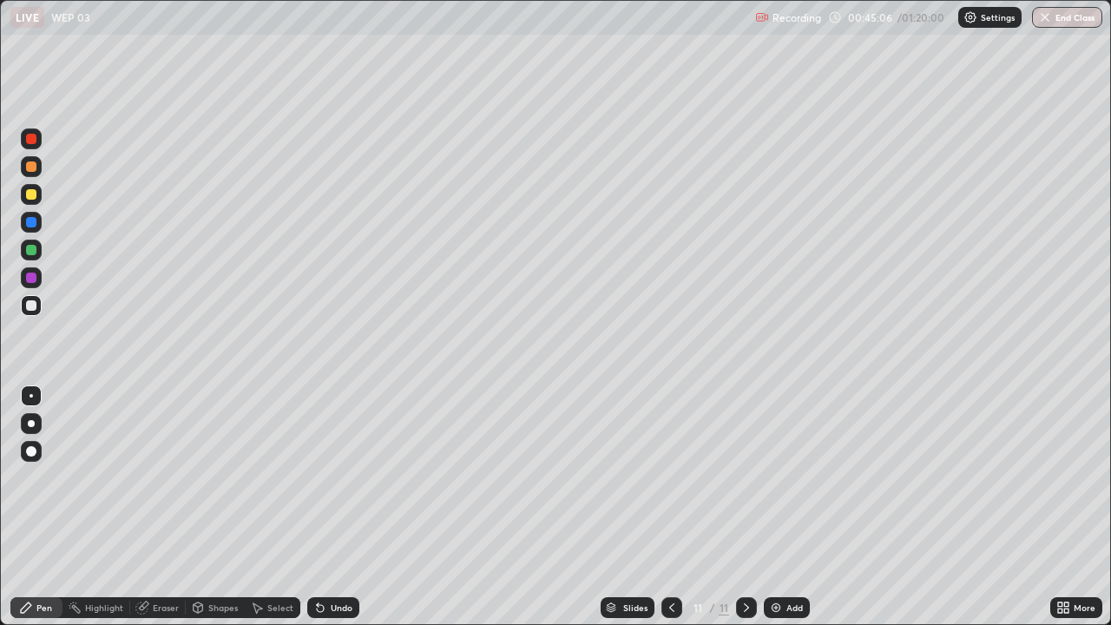
click at [29, 200] on div at bounding box center [31, 194] width 21 height 21
click at [23, 306] on div at bounding box center [31, 305] width 21 height 21
click at [328, 507] on div "Undo" at bounding box center [333, 607] width 52 height 21
click at [325, 507] on div "Undo" at bounding box center [333, 607] width 52 height 21
click at [31, 195] on div at bounding box center [31, 194] width 10 height 10
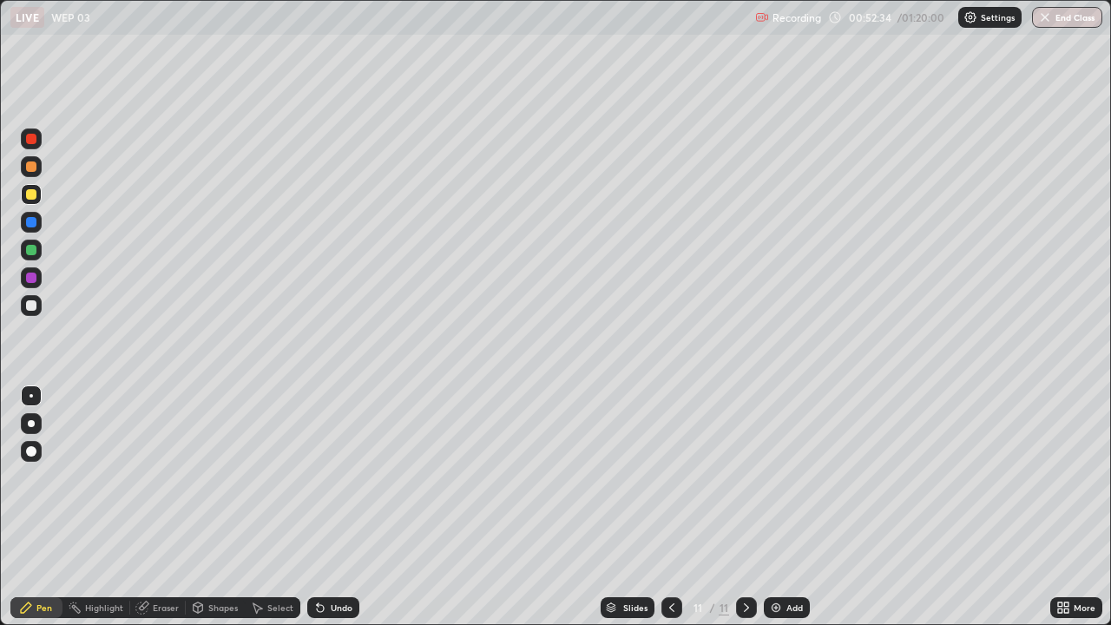
click at [790, 507] on div "Add" at bounding box center [794, 607] width 16 height 9
click at [30, 168] on div at bounding box center [31, 166] width 10 height 10
click at [789, 507] on div "Add" at bounding box center [787, 607] width 46 height 21
click at [39, 305] on div at bounding box center [31, 305] width 21 height 21
click at [38, 194] on div at bounding box center [31, 194] width 21 height 21
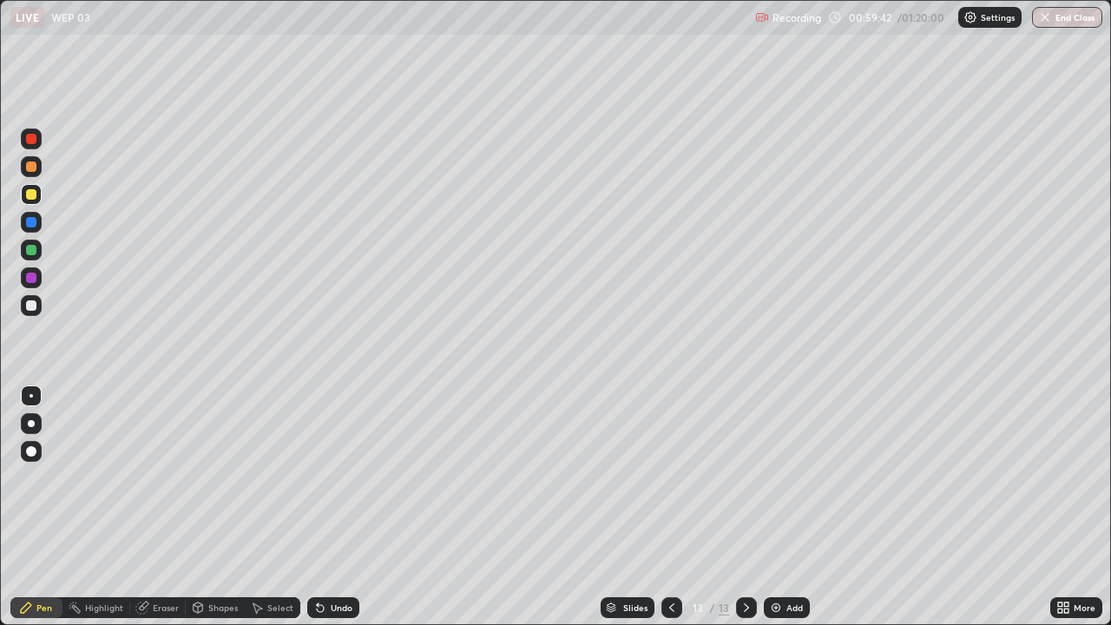
click at [16, 507] on div "Erase all" at bounding box center [31, 312] width 42 height 555
click at [335, 507] on div "Undo" at bounding box center [342, 607] width 22 height 9
click at [340, 507] on div "Undo" at bounding box center [342, 607] width 22 height 9
click at [333, 507] on div "Undo" at bounding box center [342, 607] width 22 height 9
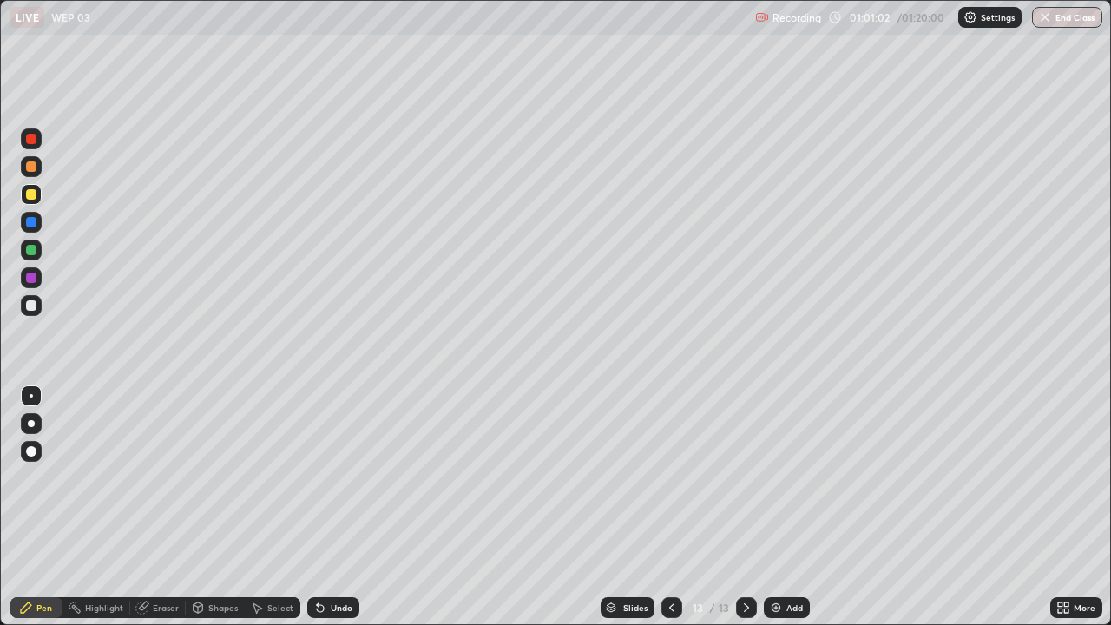
click at [333, 507] on div "Undo" at bounding box center [342, 607] width 22 height 9
click at [341, 507] on div "Undo" at bounding box center [342, 607] width 22 height 9
click at [345, 507] on div "Undo" at bounding box center [342, 607] width 22 height 9
click at [344, 507] on div "Undo" at bounding box center [342, 607] width 22 height 9
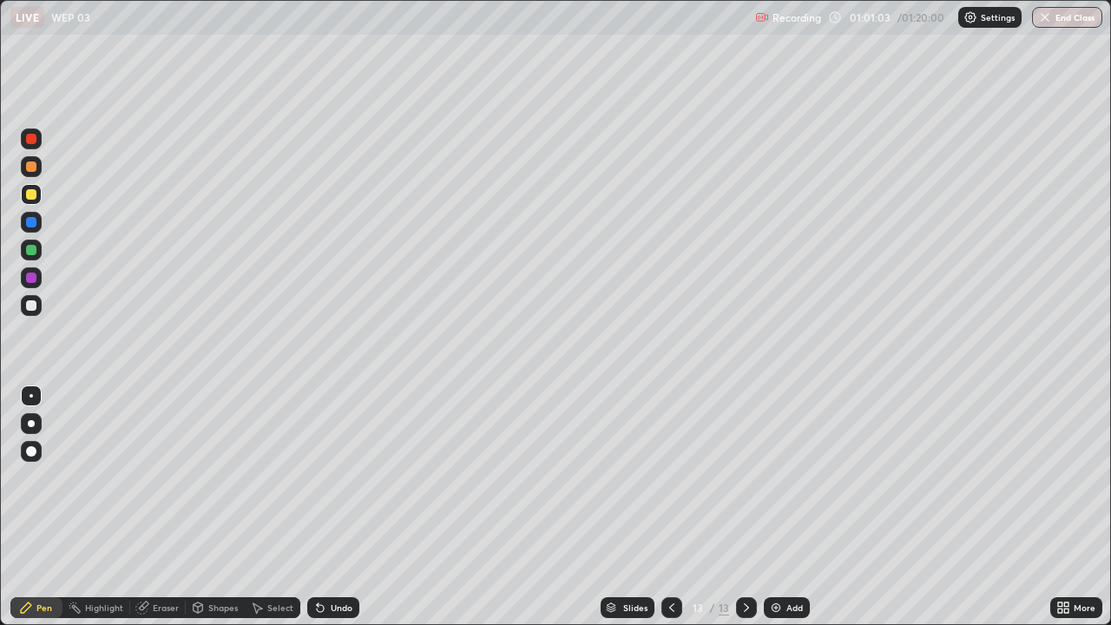
click at [344, 507] on div "Undo" at bounding box center [342, 607] width 22 height 9
click at [332, 507] on div "Undo" at bounding box center [342, 607] width 22 height 9
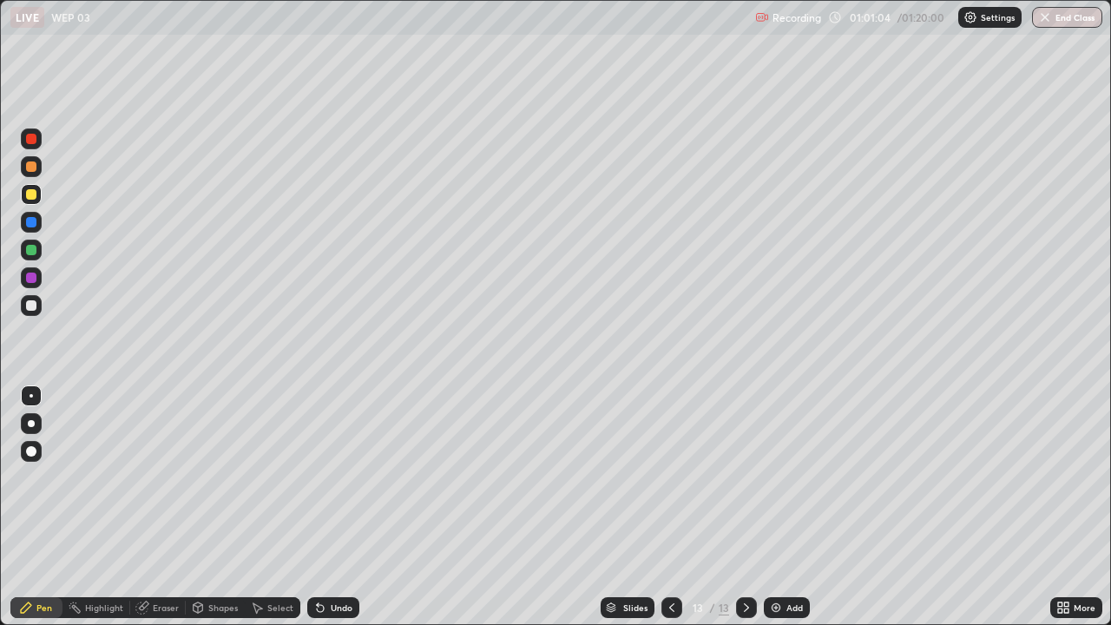
click at [326, 507] on div "Undo" at bounding box center [333, 607] width 52 height 21
click at [323, 507] on div "Undo" at bounding box center [333, 607] width 52 height 21
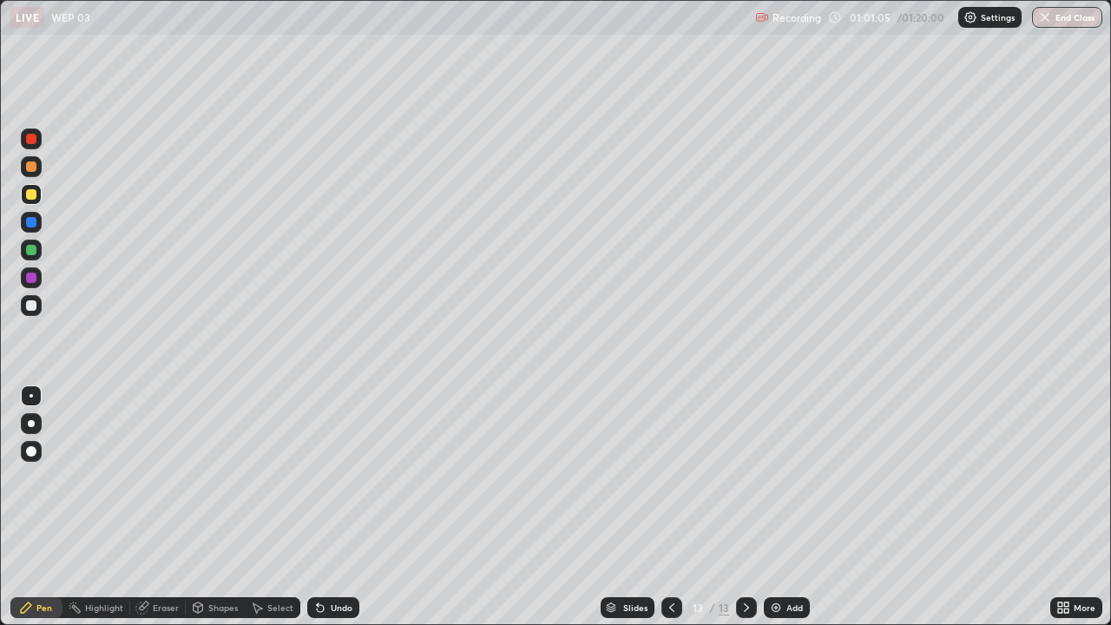
click at [323, 507] on div "Undo" at bounding box center [333, 607] width 52 height 21
click at [320, 507] on icon at bounding box center [320, 608] width 7 height 7
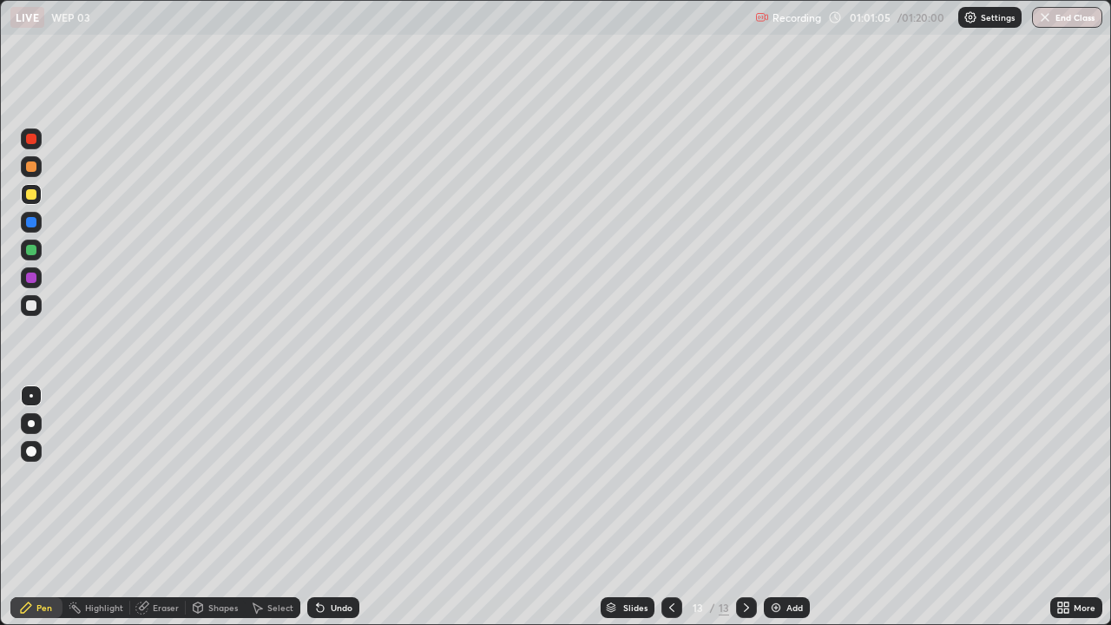
click at [325, 507] on div "Undo" at bounding box center [333, 607] width 52 height 21
click at [327, 507] on div "Undo" at bounding box center [333, 607] width 52 height 21
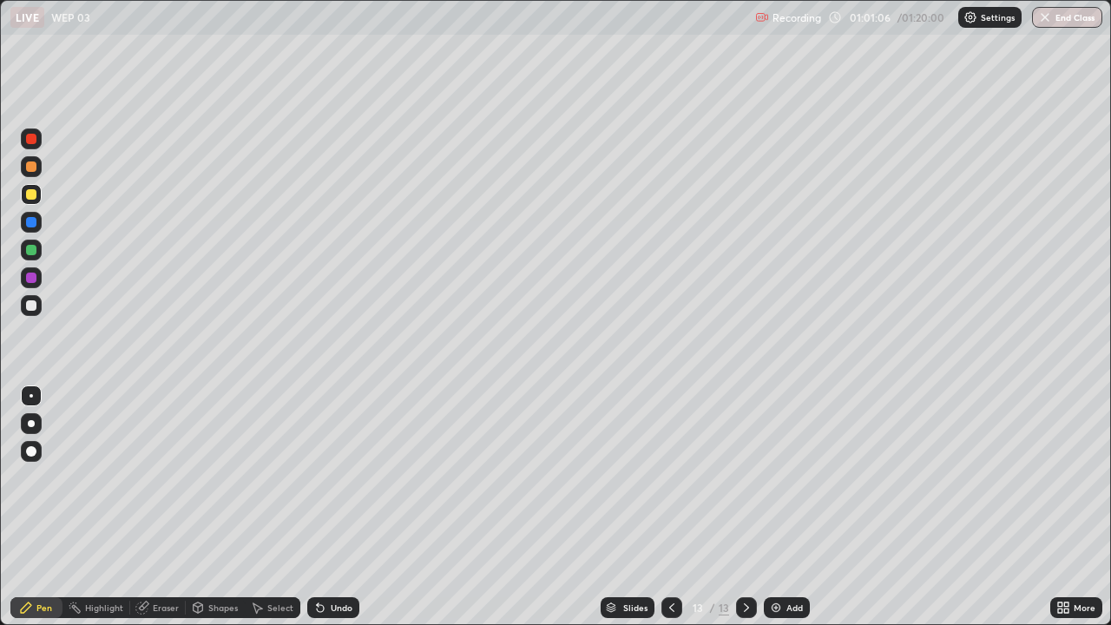
click at [332, 507] on div "Undo" at bounding box center [342, 607] width 22 height 9
click at [335, 507] on div "Undo" at bounding box center [342, 607] width 22 height 9
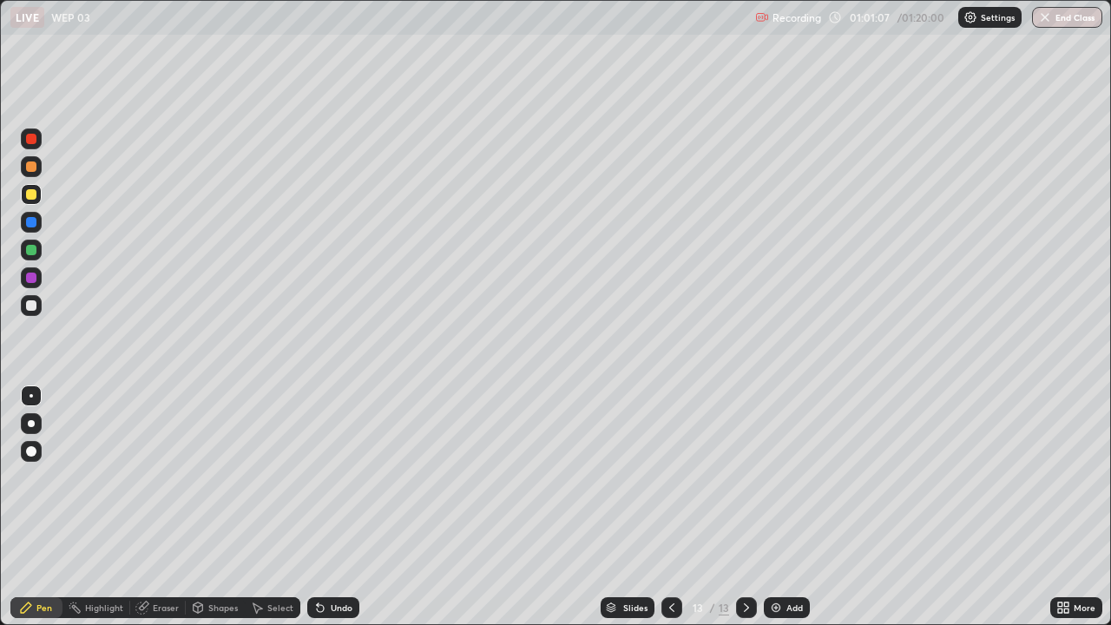
click at [335, 507] on div "Undo" at bounding box center [342, 607] width 22 height 9
click at [336, 507] on div "Undo" at bounding box center [333, 607] width 52 height 21
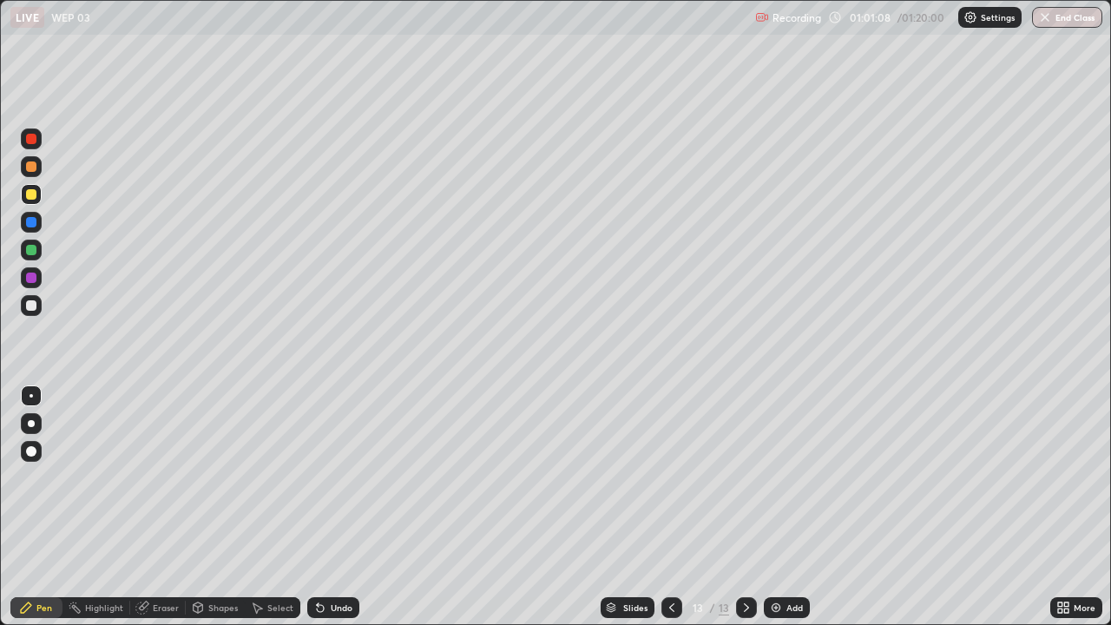
click at [331, 507] on div "Undo" at bounding box center [333, 607] width 52 height 21
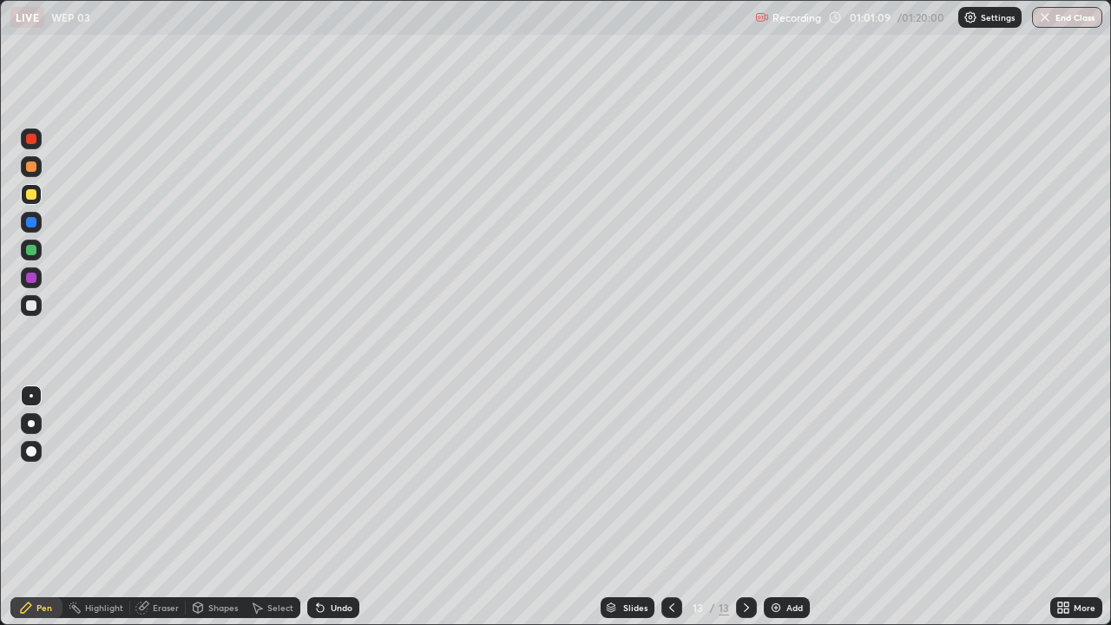
click at [331, 507] on div "Undo" at bounding box center [333, 607] width 52 height 21
click at [335, 507] on div "Undo" at bounding box center [342, 607] width 22 height 9
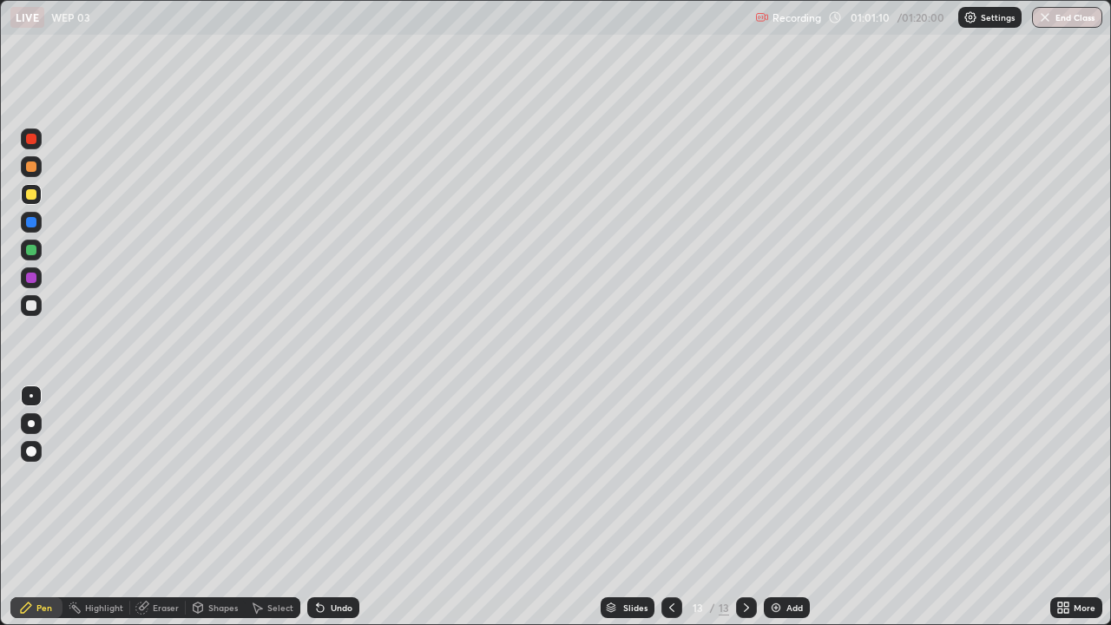
click at [335, 507] on div "Undo" at bounding box center [342, 607] width 22 height 9
click at [338, 507] on div "Undo" at bounding box center [342, 607] width 22 height 9
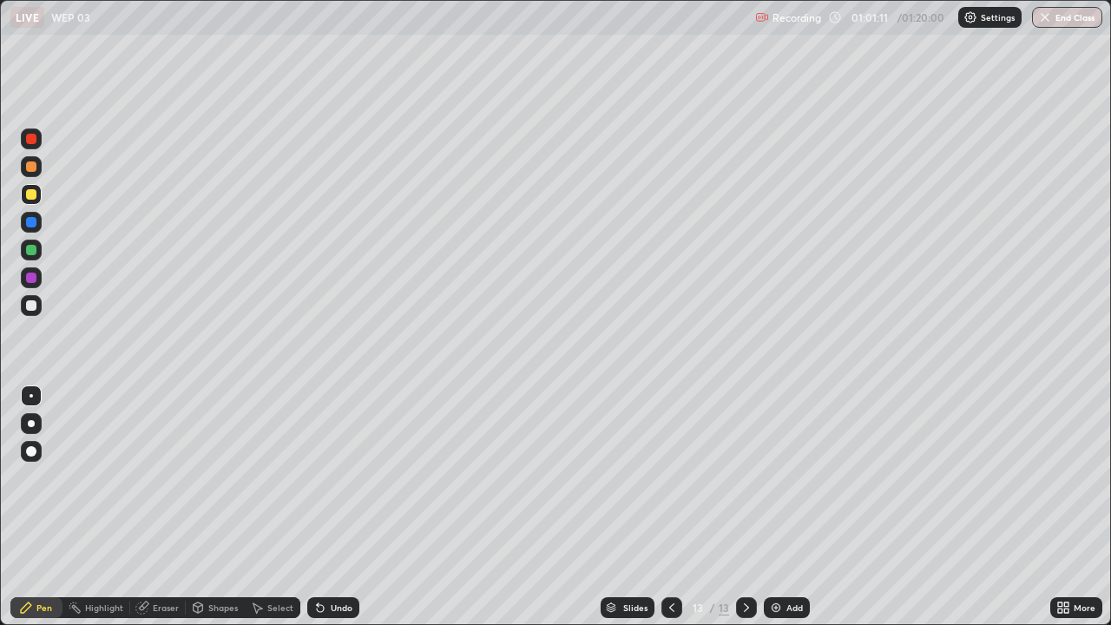
click at [338, 507] on div "Undo" at bounding box center [342, 607] width 22 height 9
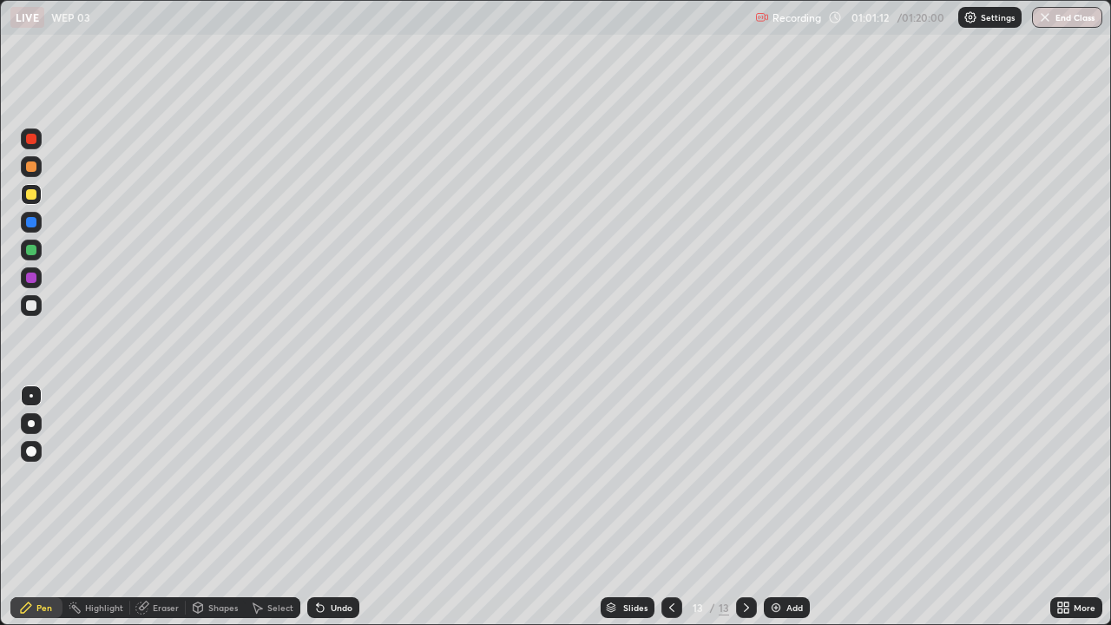
click at [338, 507] on div "Undo" at bounding box center [342, 607] width 22 height 9
click at [336, 507] on div "Undo" at bounding box center [342, 607] width 22 height 9
click at [338, 507] on div "Undo" at bounding box center [342, 607] width 22 height 9
click at [350, 507] on div "Undo" at bounding box center [333, 607] width 52 height 21
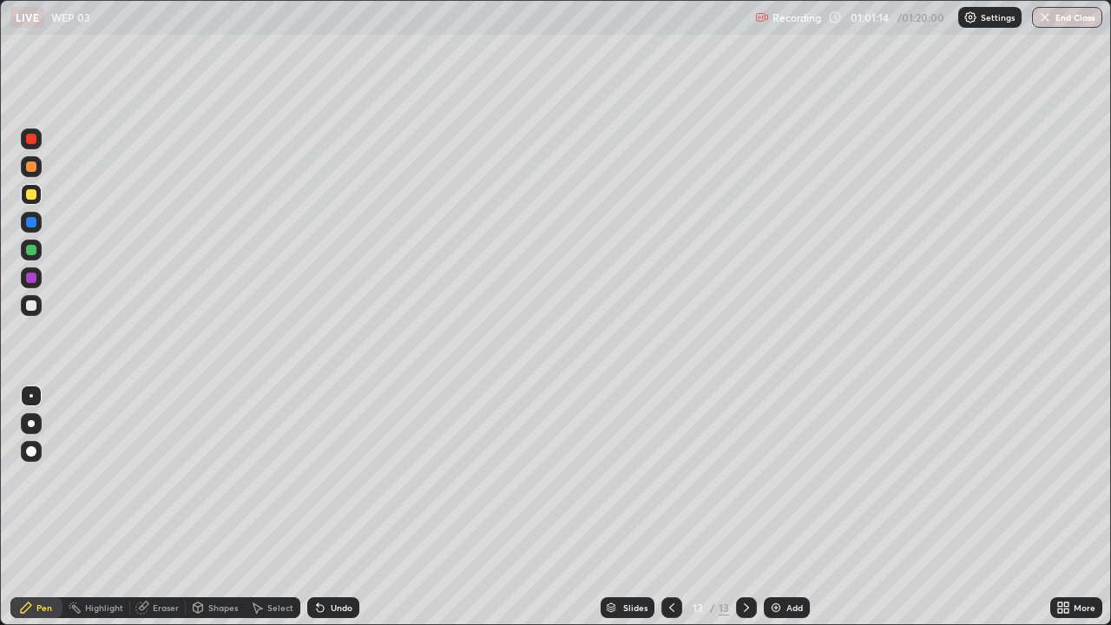
click at [343, 507] on div "Undo" at bounding box center [342, 607] width 22 height 9
click at [338, 507] on div "Undo" at bounding box center [342, 607] width 22 height 9
click at [336, 507] on div "Undo" at bounding box center [342, 607] width 22 height 9
click at [331, 507] on div "Undo" at bounding box center [342, 607] width 22 height 9
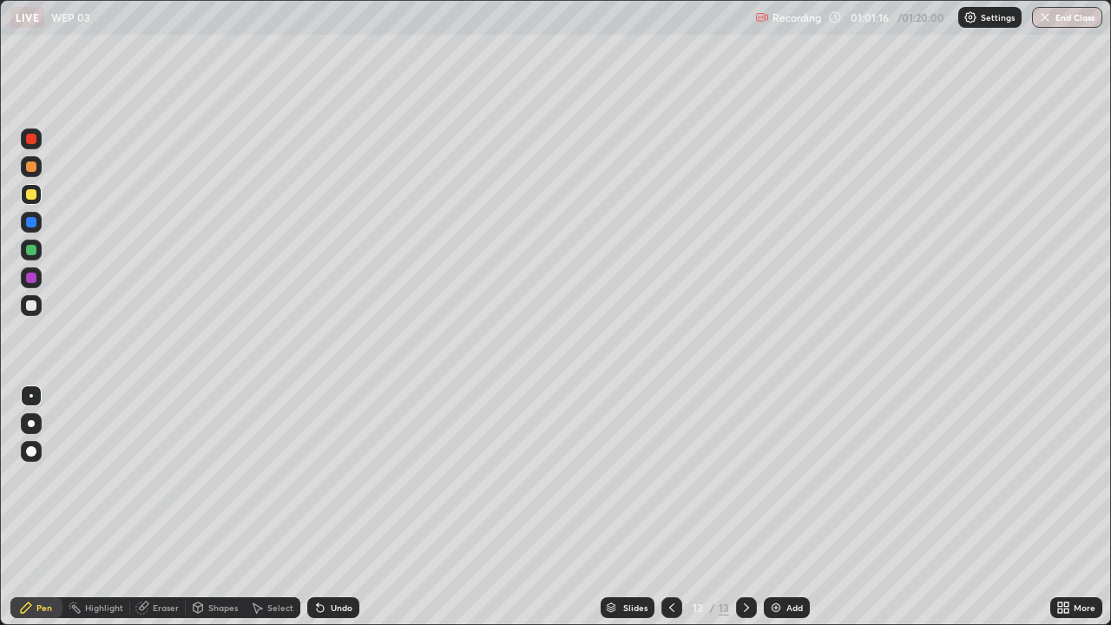
click at [789, 507] on div "Add" at bounding box center [794, 607] width 16 height 9
click at [323, 507] on icon at bounding box center [320, 608] width 14 height 14
click at [327, 507] on div "Undo" at bounding box center [333, 607] width 52 height 21
click at [331, 507] on div "Undo" at bounding box center [333, 607] width 52 height 21
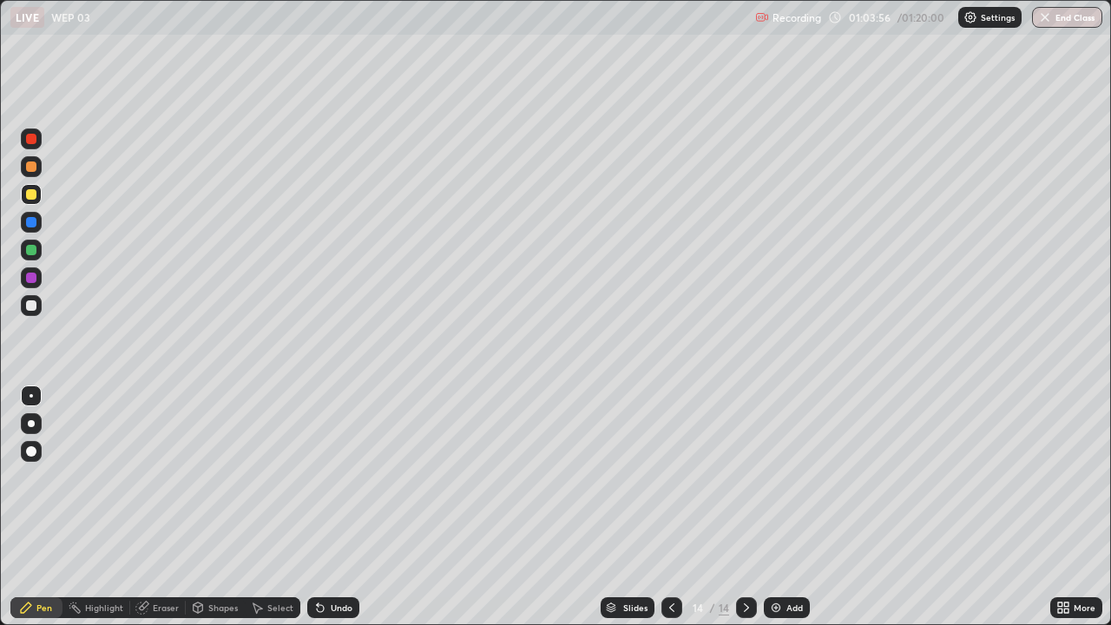
click at [337, 507] on div "Undo" at bounding box center [342, 607] width 22 height 9
click at [331, 507] on div "Undo" at bounding box center [333, 607] width 52 height 21
click at [335, 507] on div "Undo" at bounding box center [342, 607] width 22 height 9
click at [336, 507] on div "Undo" at bounding box center [333, 607] width 52 height 21
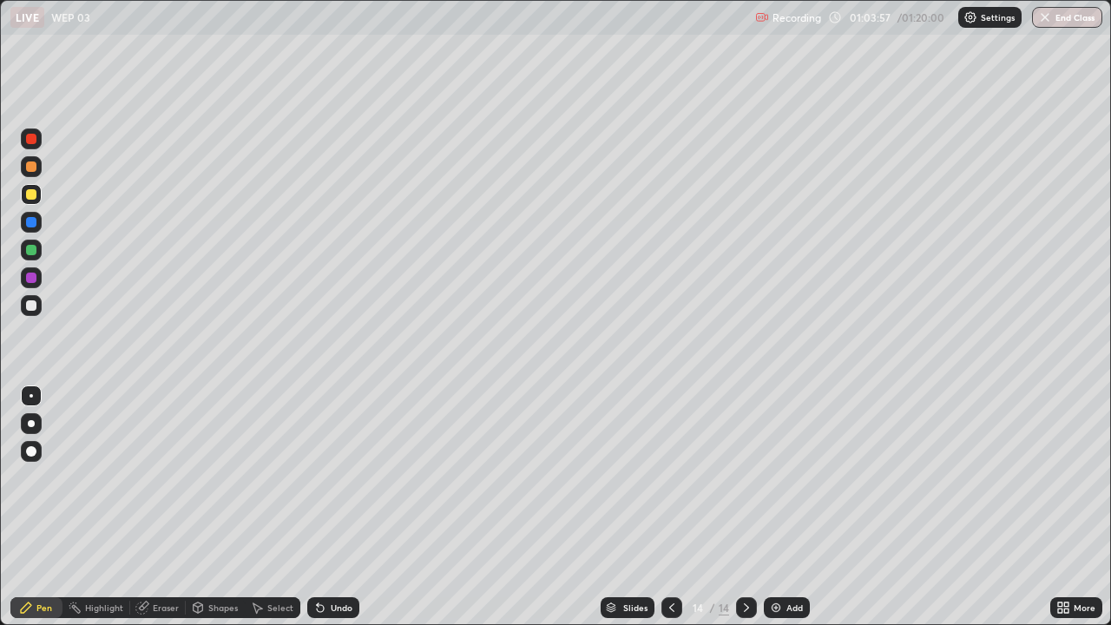
click at [331, 507] on div "Undo" at bounding box center [342, 607] width 22 height 9
click at [322, 507] on icon at bounding box center [320, 608] width 14 height 14
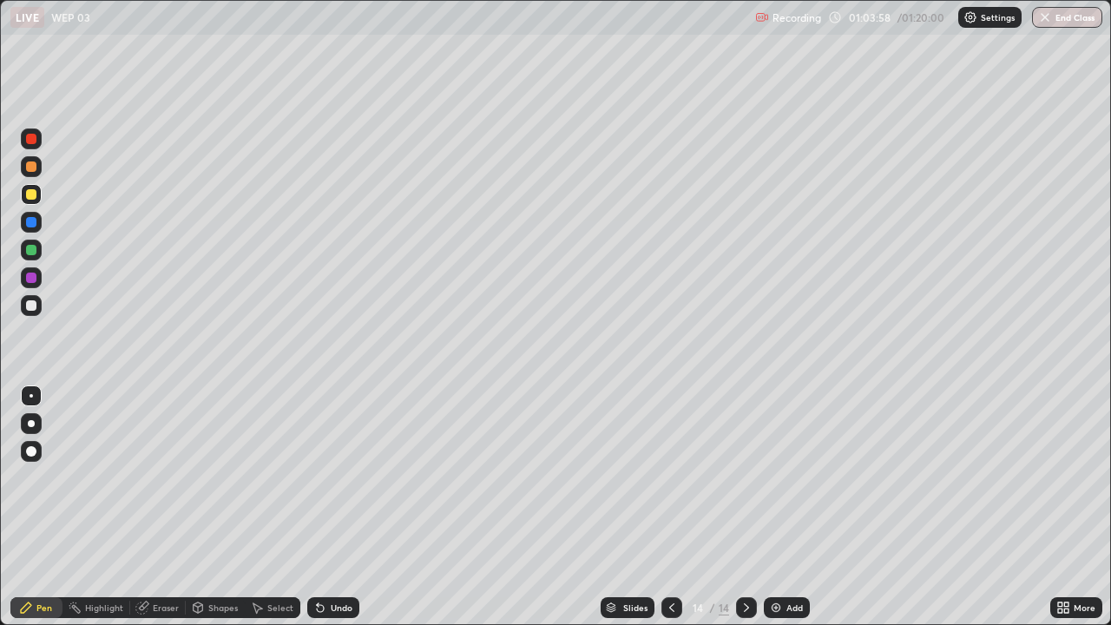
click at [322, 507] on icon at bounding box center [320, 608] width 14 height 14
click at [313, 507] on icon at bounding box center [320, 608] width 14 height 14
click at [670, 507] on icon at bounding box center [672, 608] width 14 height 14
click at [325, 507] on div "Undo" at bounding box center [333, 607] width 52 height 21
click at [318, 507] on icon at bounding box center [320, 608] width 7 height 7
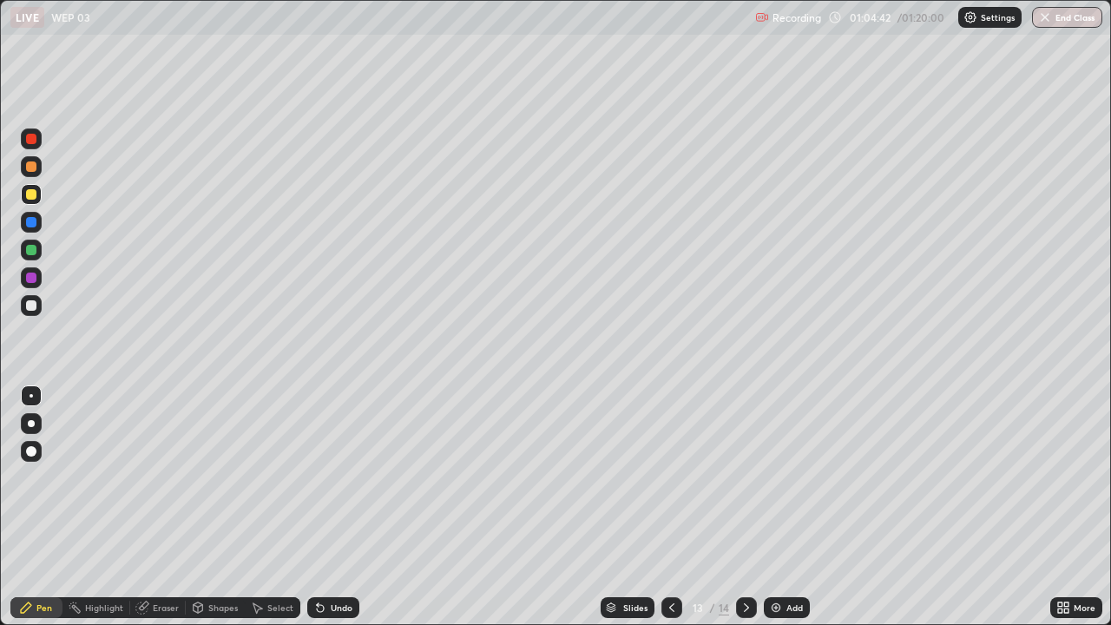
click at [318, 507] on icon at bounding box center [320, 608] width 7 height 7
click at [317, 507] on div "Undo" at bounding box center [333, 607] width 52 height 21
click at [316, 507] on div "Undo" at bounding box center [333, 607] width 52 height 21
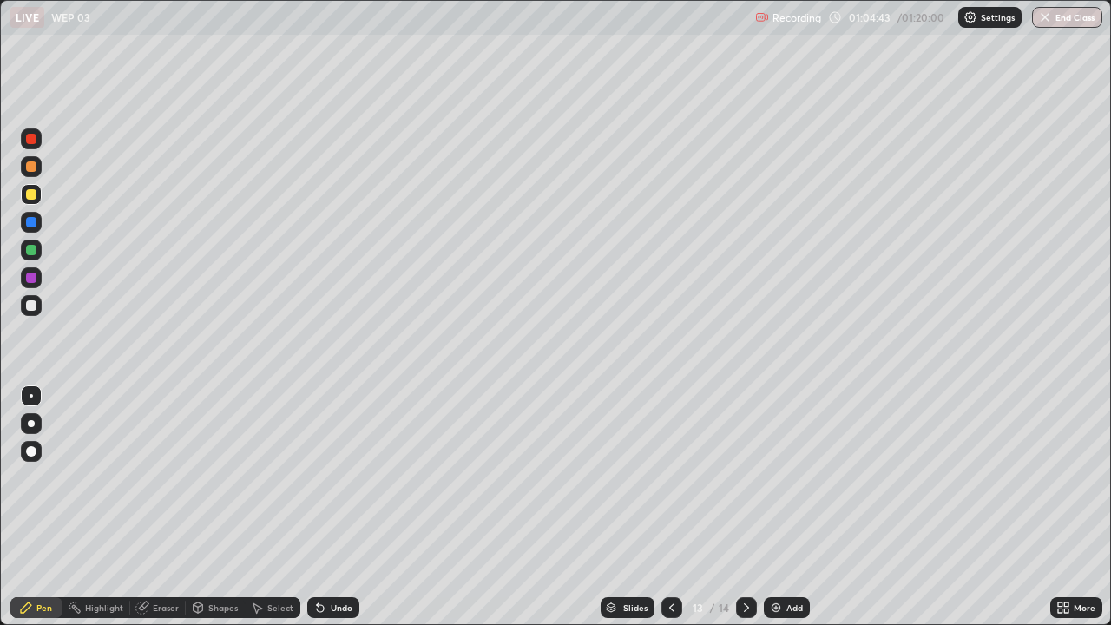
click at [318, 507] on icon at bounding box center [320, 608] width 14 height 14
click at [321, 507] on icon at bounding box center [320, 608] width 14 height 14
click at [332, 507] on div "Undo" at bounding box center [342, 607] width 22 height 9
click at [334, 507] on div "Undo" at bounding box center [333, 607] width 52 height 21
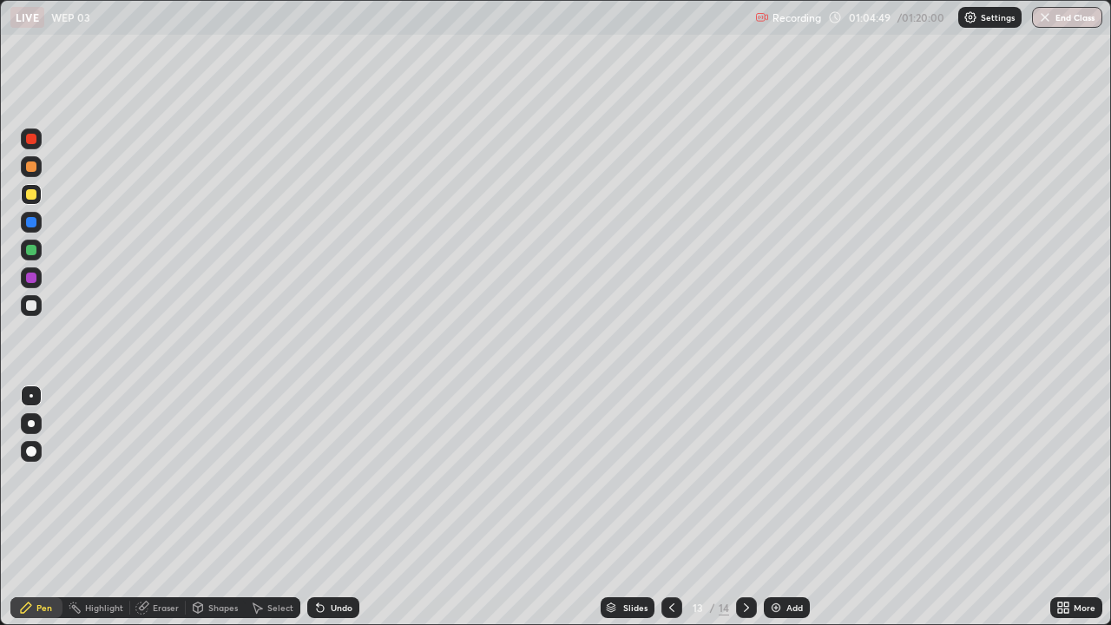
click at [338, 507] on div "Undo" at bounding box center [342, 607] width 22 height 9
click at [317, 507] on icon at bounding box center [318, 604] width 2 height 2
click at [322, 507] on div "Undo" at bounding box center [333, 607] width 52 height 21
click at [340, 507] on div "Undo" at bounding box center [333, 607] width 52 height 21
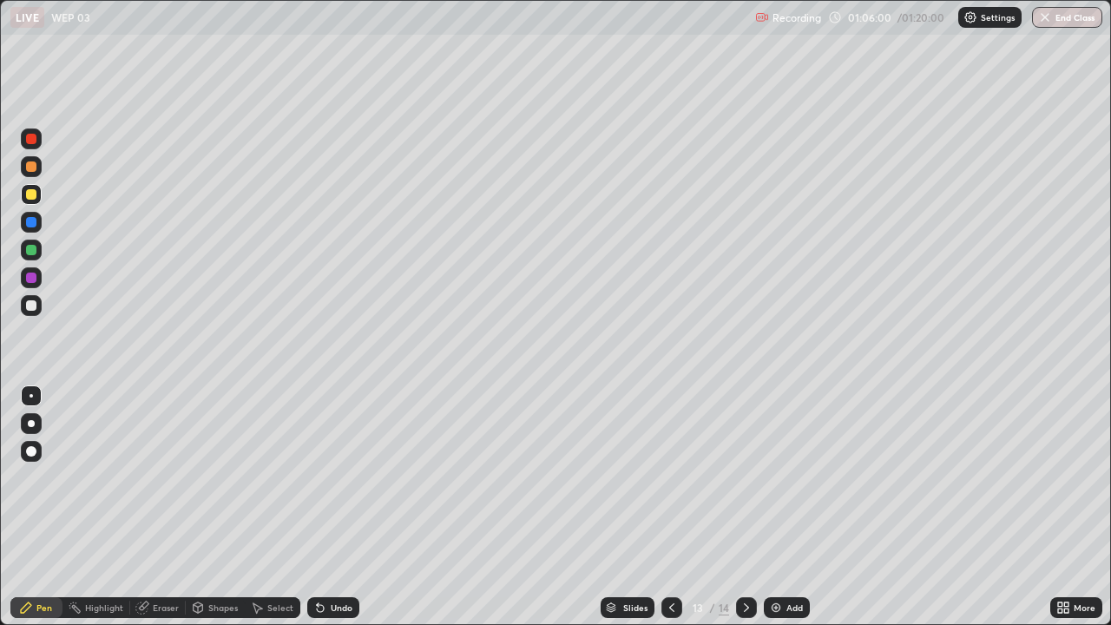
click at [335, 507] on div "Undo" at bounding box center [333, 607] width 52 height 21
click at [36, 252] on div at bounding box center [31, 250] width 21 height 21
click at [32, 310] on div at bounding box center [31, 305] width 10 height 10
click at [338, 507] on div "Undo" at bounding box center [342, 607] width 22 height 9
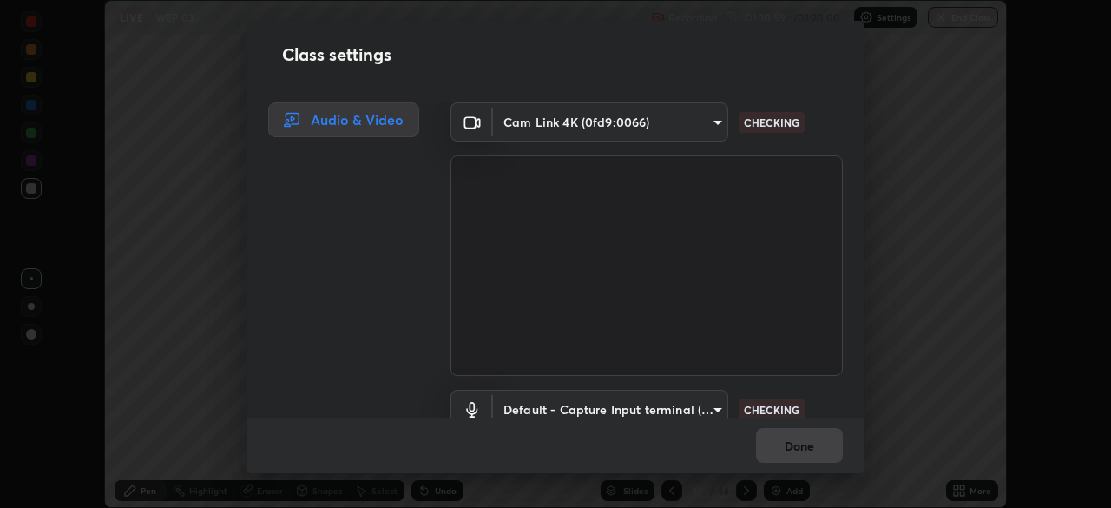
scroll to position [79, 0]
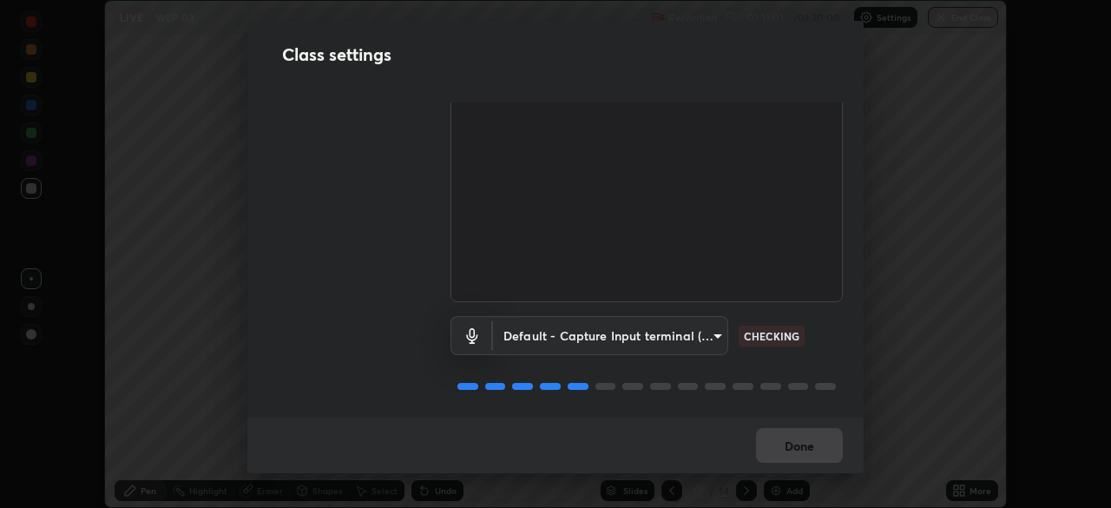
click at [788, 457] on div "Done" at bounding box center [555, 445] width 616 height 56
click at [785, 452] on div "Done" at bounding box center [555, 445] width 616 height 56
click at [785, 446] on div "Done" at bounding box center [555, 445] width 616 height 56
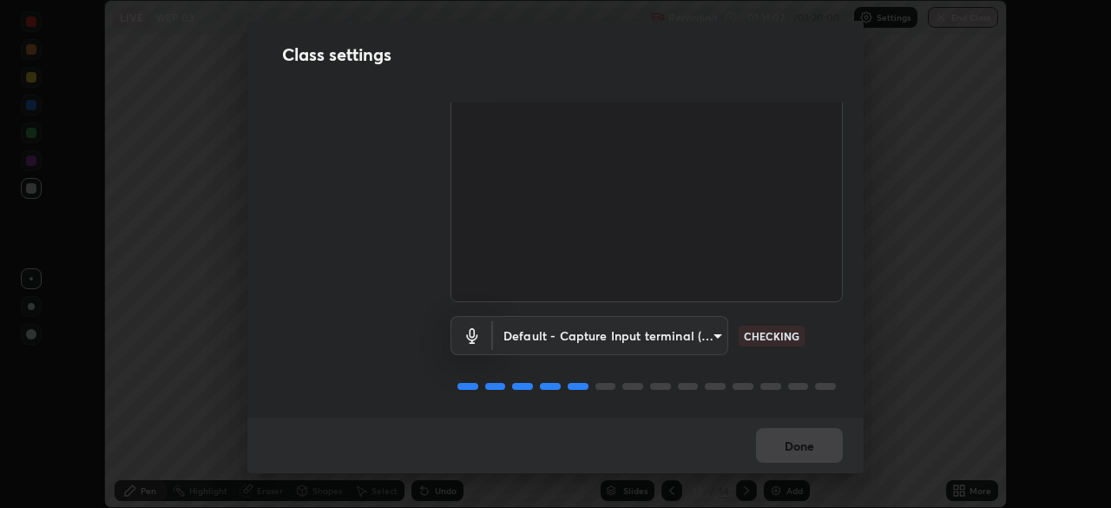
click at [781, 440] on div "Done" at bounding box center [555, 445] width 616 height 56
click at [782, 433] on div "Done" at bounding box center [555, 445] width 616 height 56
click at [780, 443] on div "Done" at bounding box center [555, 445] width 616 height 56
click at [780, 437] on div "Done" at bounding box center [555, 445] width 616 height 56
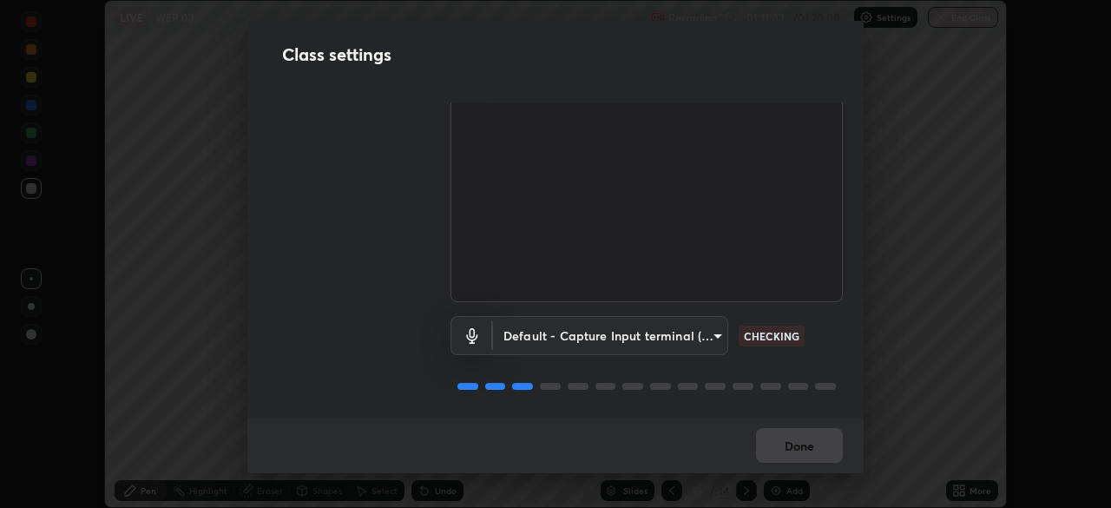
click at [780, 437] on div "Done" at bounding box center [555, 445] width 616 height 56
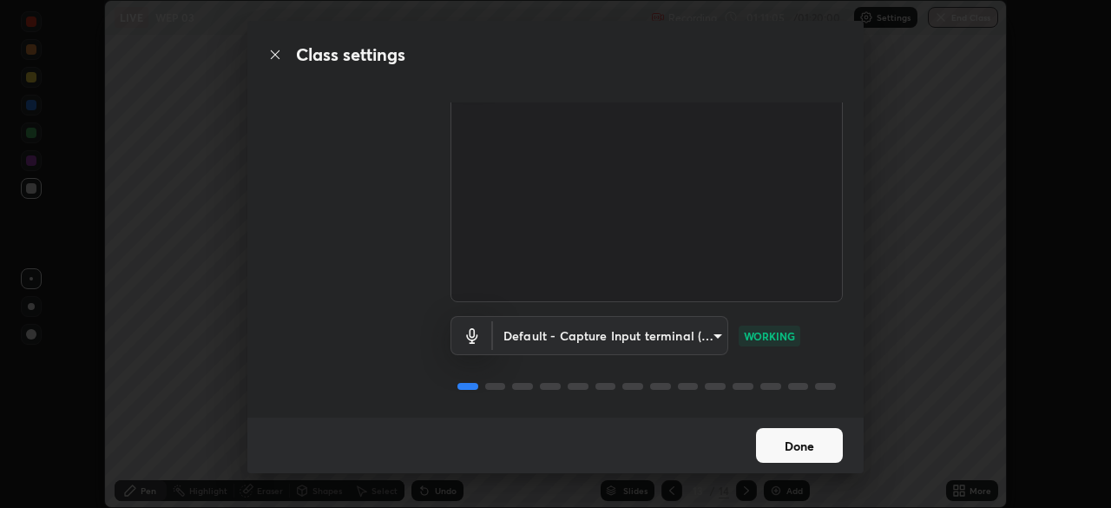
click at [791, 437] on button "Done" at bounding box center [799, 445] width 87 height 35
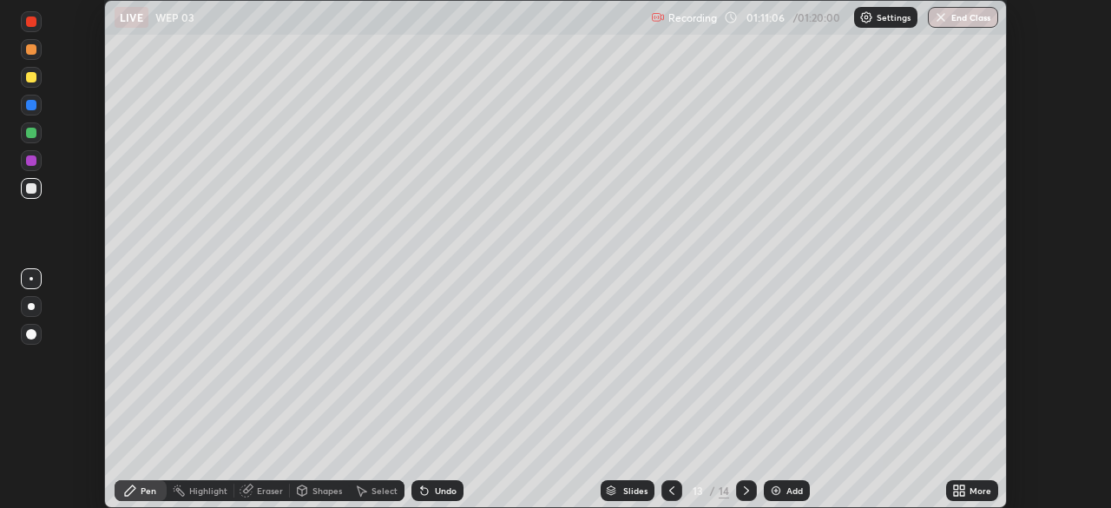
click at [971, 490] on div "More" at bounding box center [980, 490] width 22 height 9
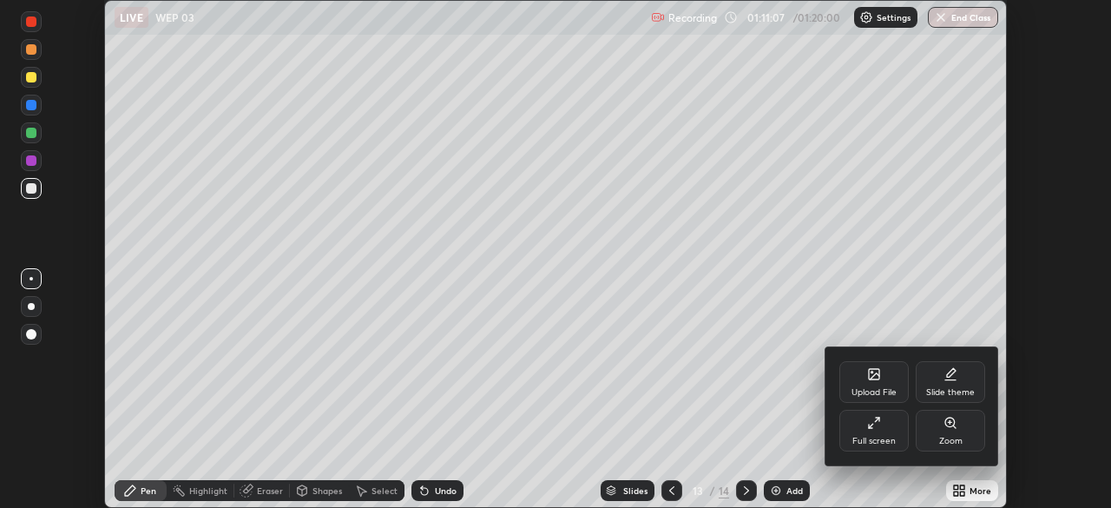
click at [877, 419] on icon at bounding box center [877, 419] width 4 height 4
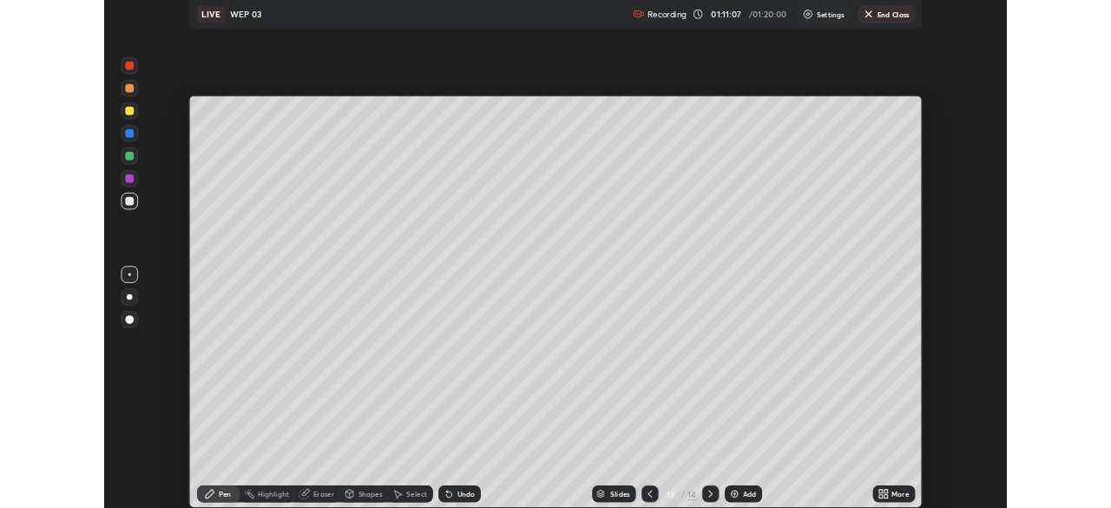
scroll to position [625, 1111]
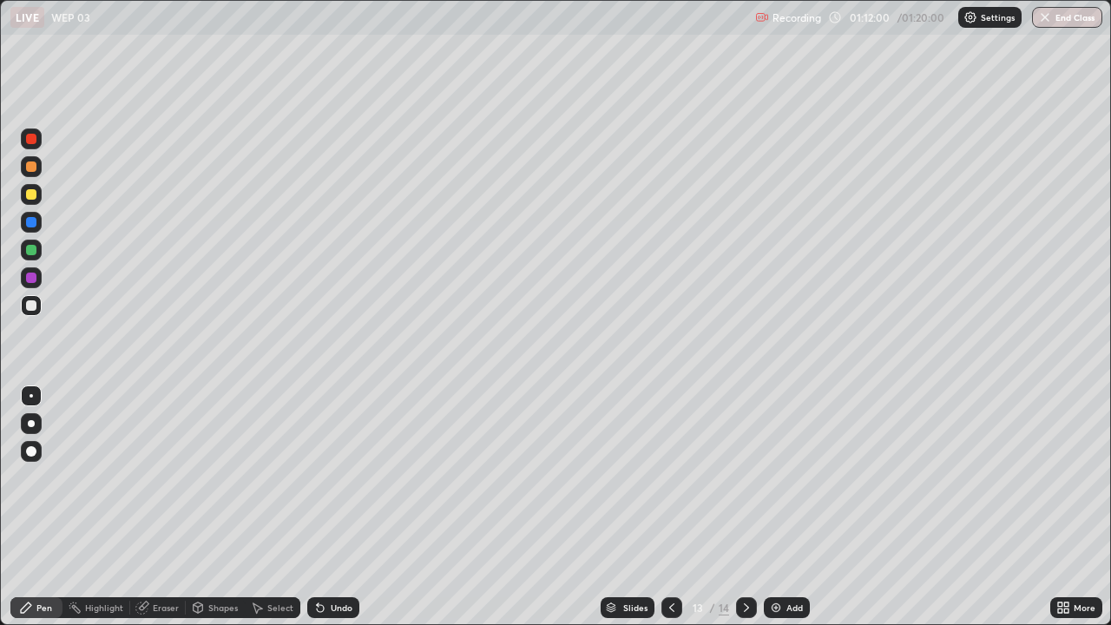
click at [27, 254] on div at bounding box center [31, 250] width 10 height 10
click at [30, 143] on div at bounding box center [31, 139] width 10 height 10
click at [331, 507] on div "Undo" at bounding box center [342, 607] width 22 height 9
click at [333, 507] on div "Undo" at bounding box center [342, 607] width 22 height 9
click at [332, 507] on div "Undo" at bounding box center [333, 607] width 52 height 21
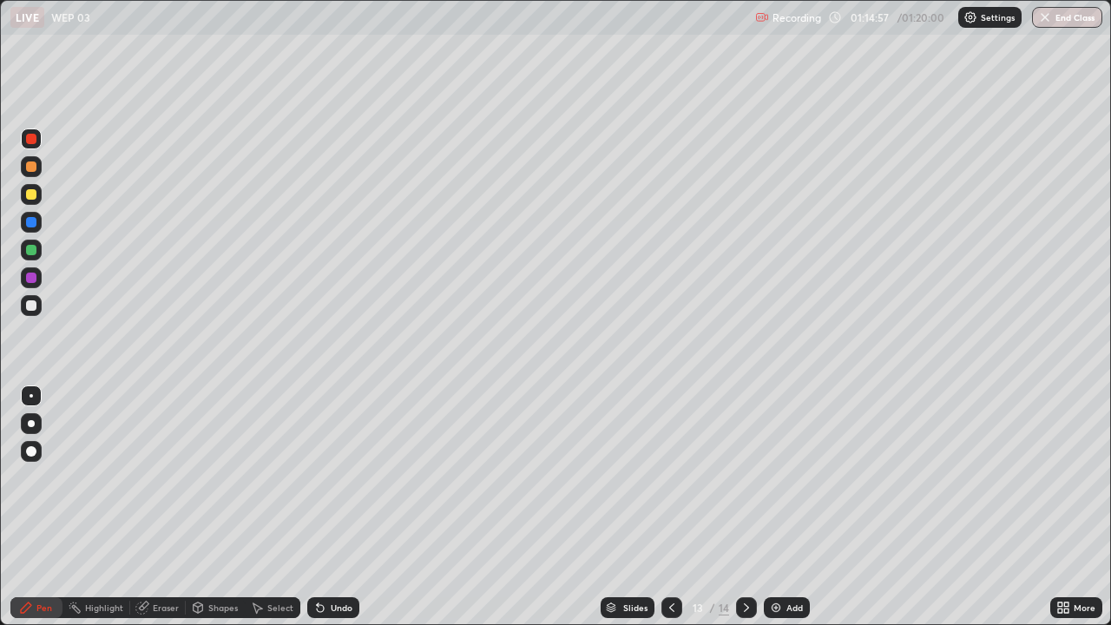
click at [332, 507] on div "Undo" at bounding box center [333, 607] width 52 height 21
click at [329, 507] on div "Undo" at bounding box center [333, 607] width 52 height 21
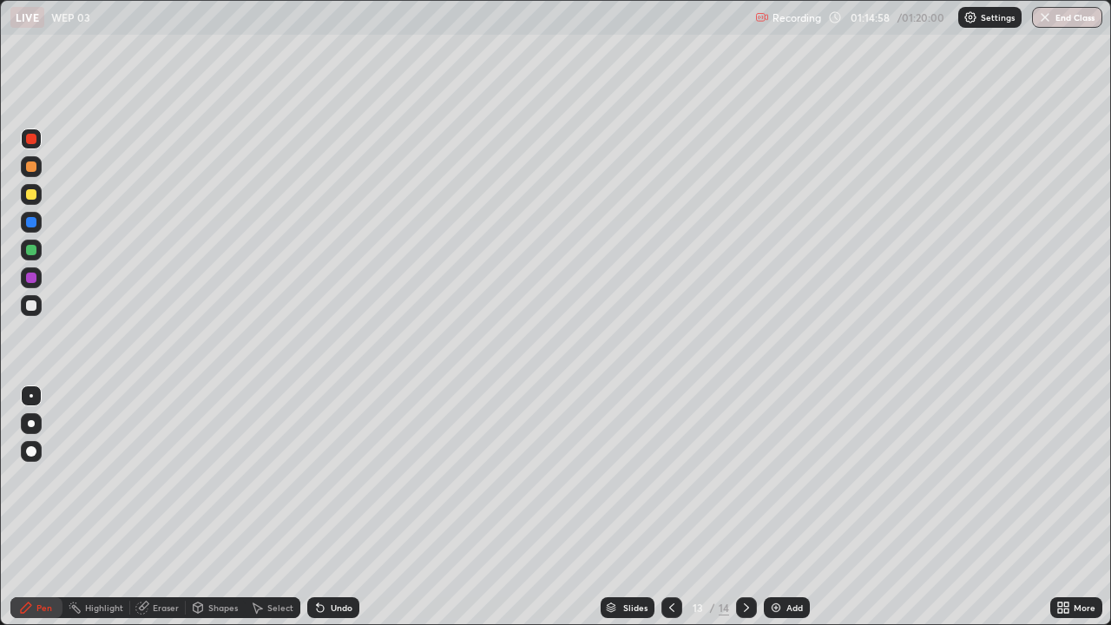
click at [329, 507] on div "Undo" at bounding box center [333, 607] width 52 height 21
click at [332, 507] on div "Undo" at bounding box center [333, 607] width 52 height 21
click at [328, 507] on div "Undo" at bounding box center [333, 607] width 52 height 21
click at [331, 507] on div "Undo" at bounding box center [333, 607] width 52 height 21
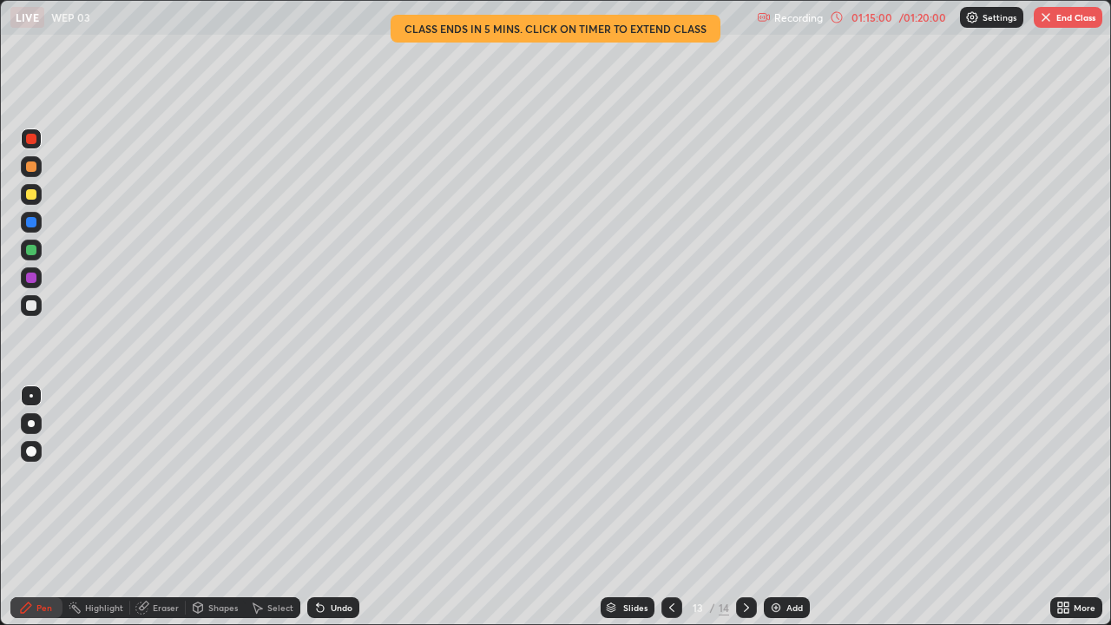
click at [333, 507] on div "Undo" at bounding box center [342, 607] width 22 height 9
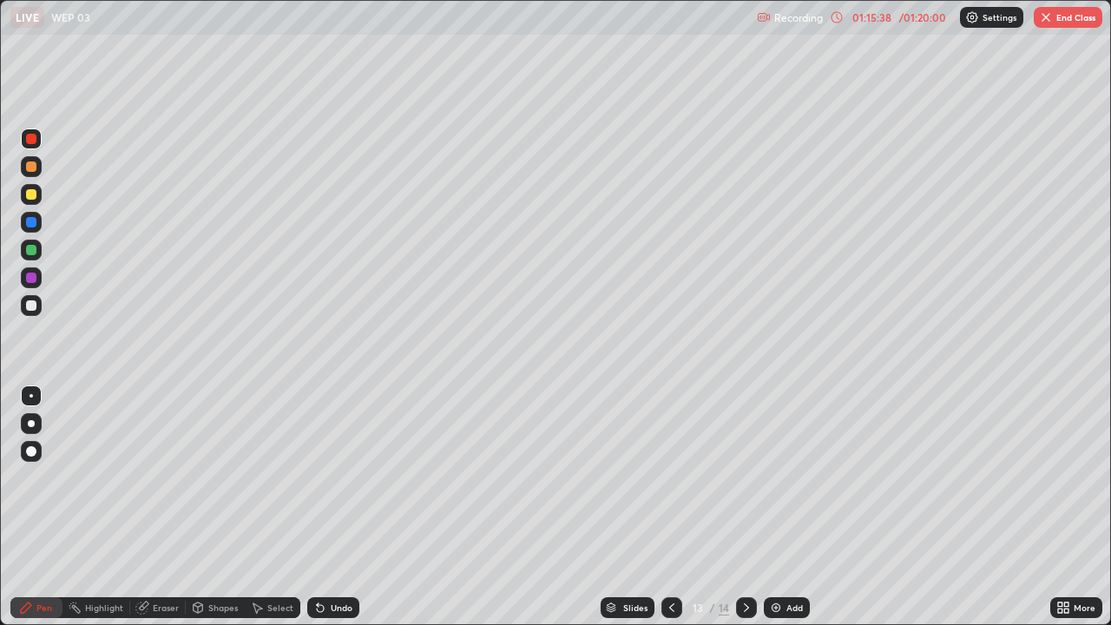
click at [37, 250] on div at bounding box center [31, 250] width 21 height 21
click at [745, 507] on icon at bounding box center [746, 608] width 14 height 14
click at [1068, 17] on button "End Class" at bounding box center [1068, 17] width 69 height 21
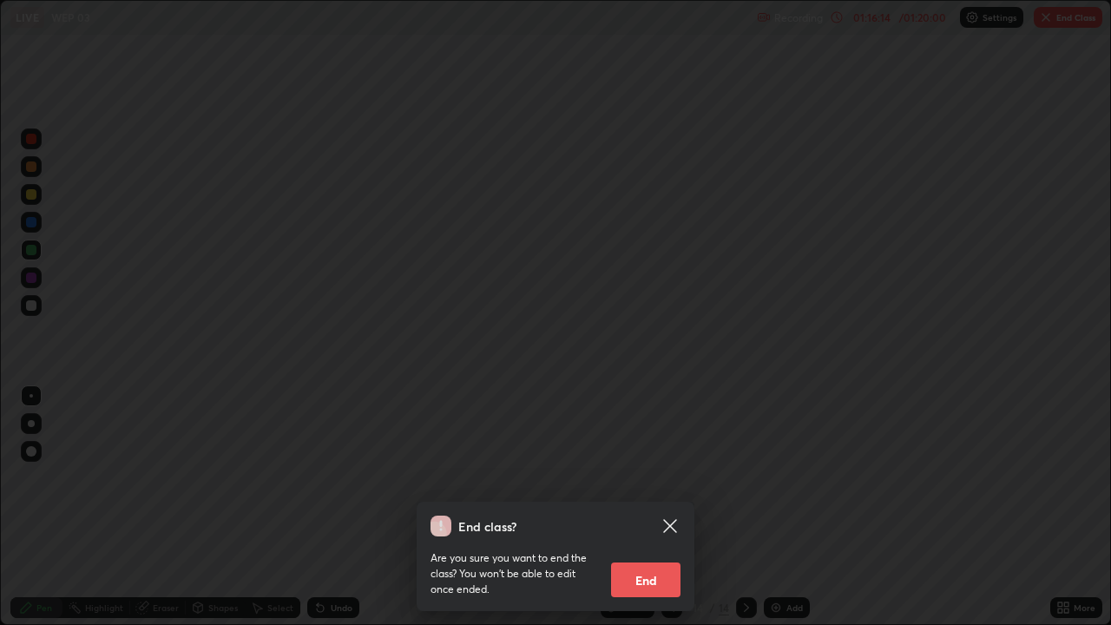
click at [641, 507] on button "End" at bounding box center [645, 579] width 69 height 35
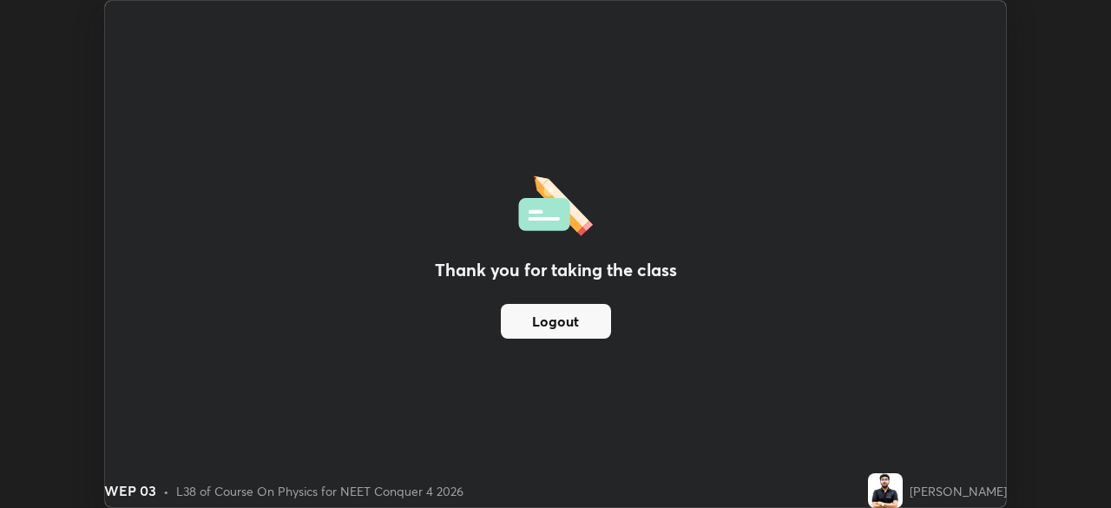
scroll to position [86284, 85681]
